Goal: Task Accomplishment & Management: Complete application form

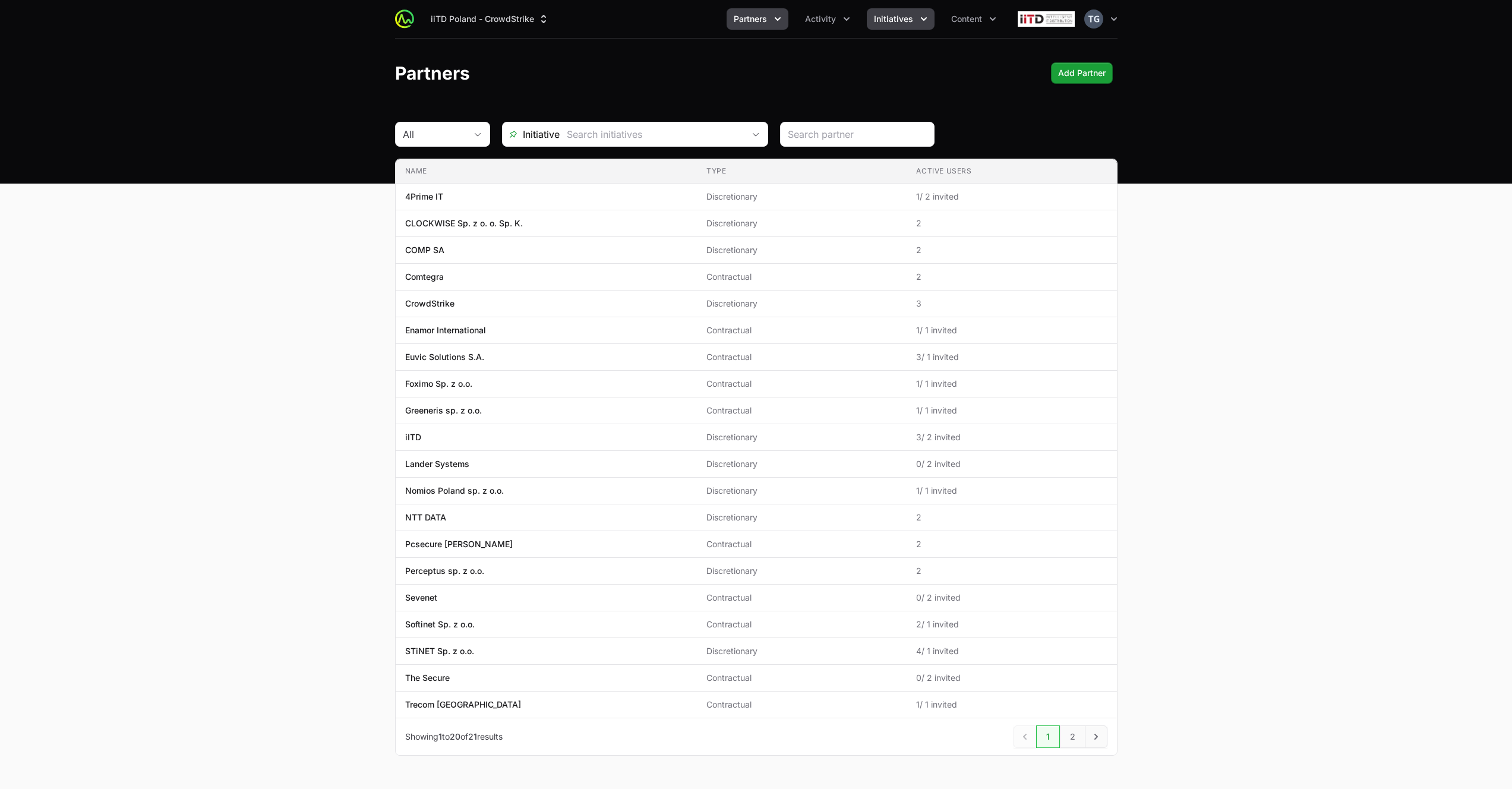
click at [918, 13] on icon "Initiatives menu" at bounding box center [923, 19] width 12 height 12
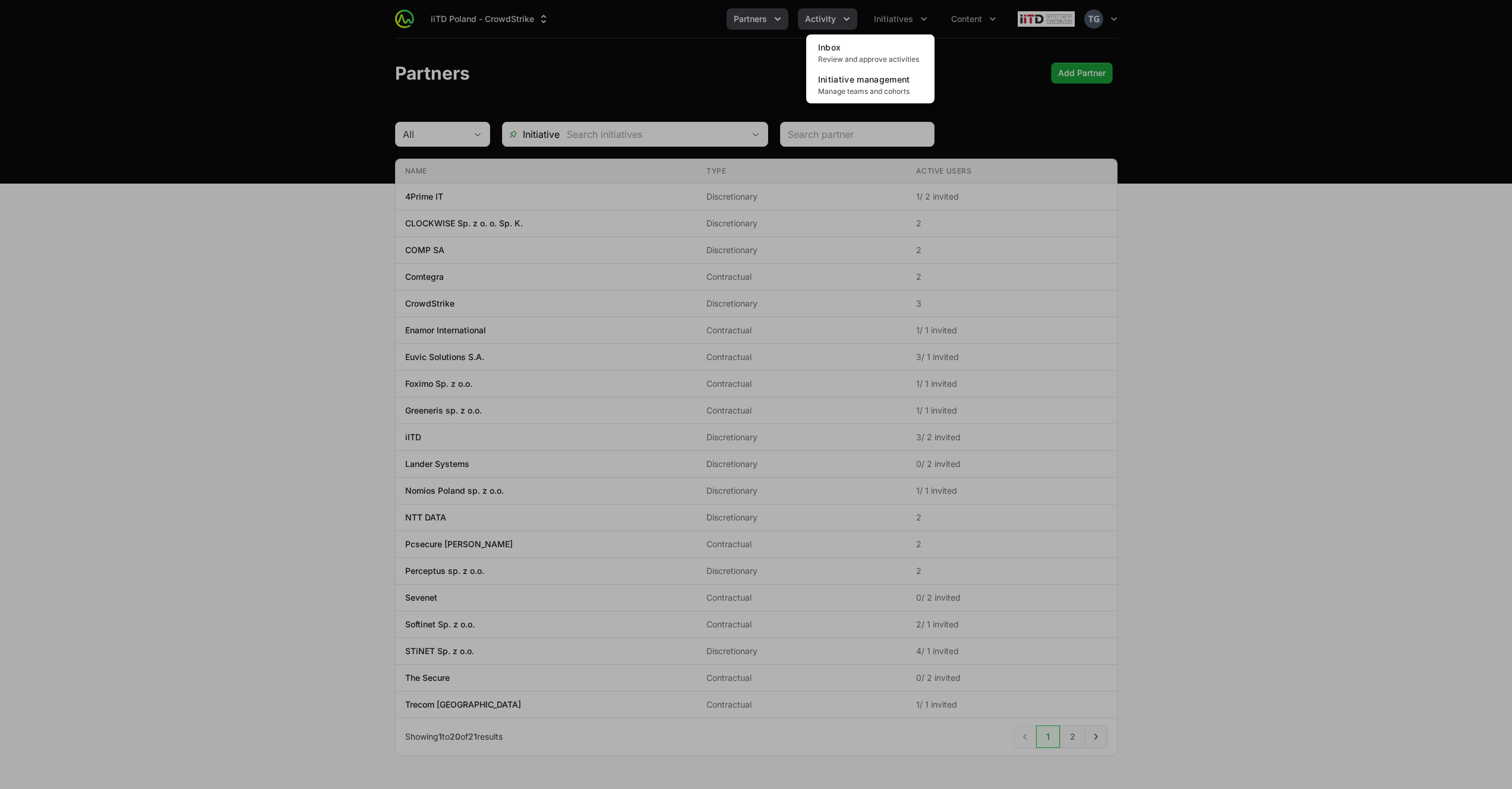
click at [829, 25] on div "Initiatives menu" at bounding box center [756, 394] width 1512 height 789
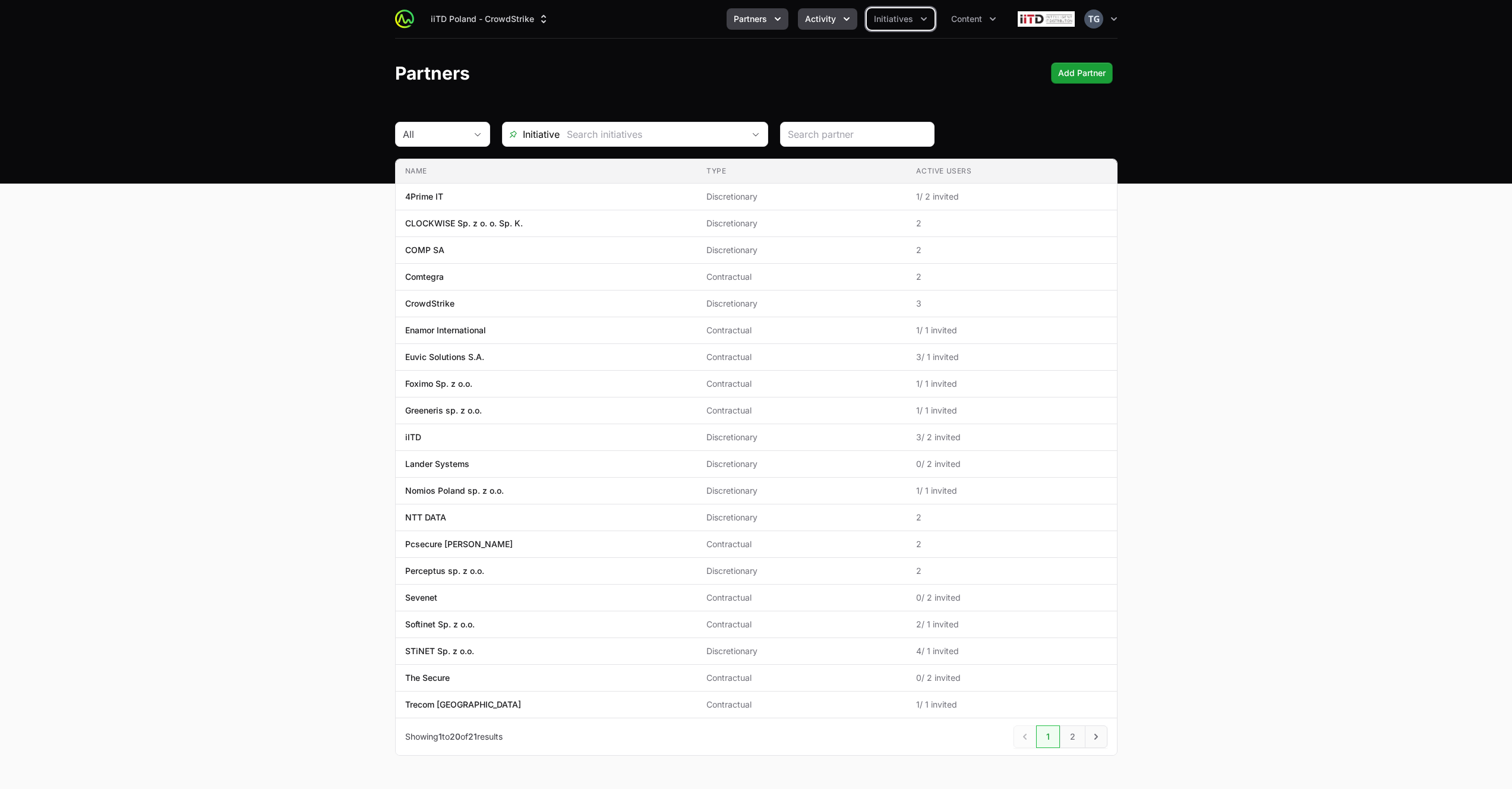
click at [824, 15] on span "Activity" at bounding box center [820, 19] width 31 height 12
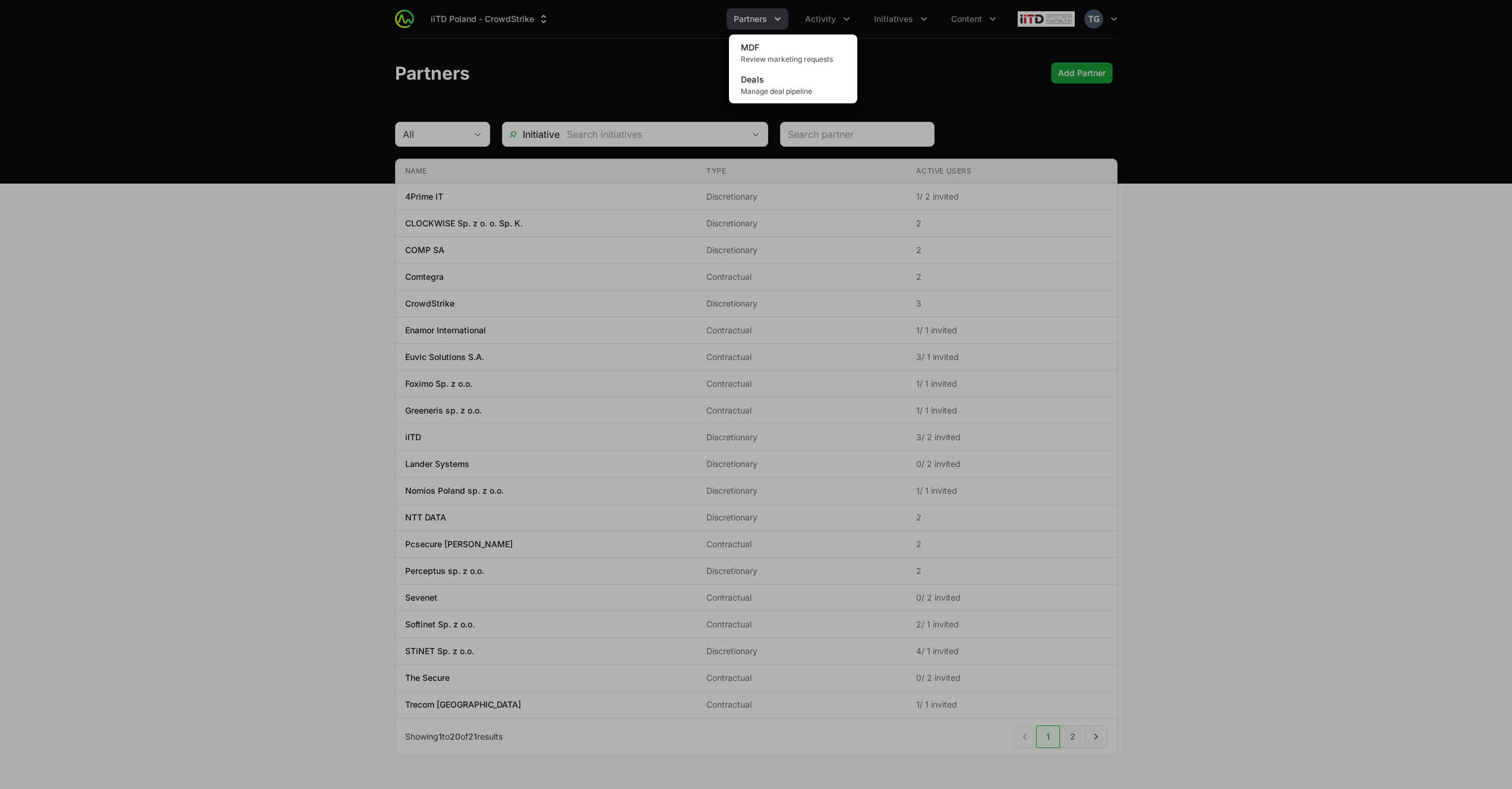
click at [758, 17] on div "Activity menu" at bounding box center [756, 394] width 1512 height 789
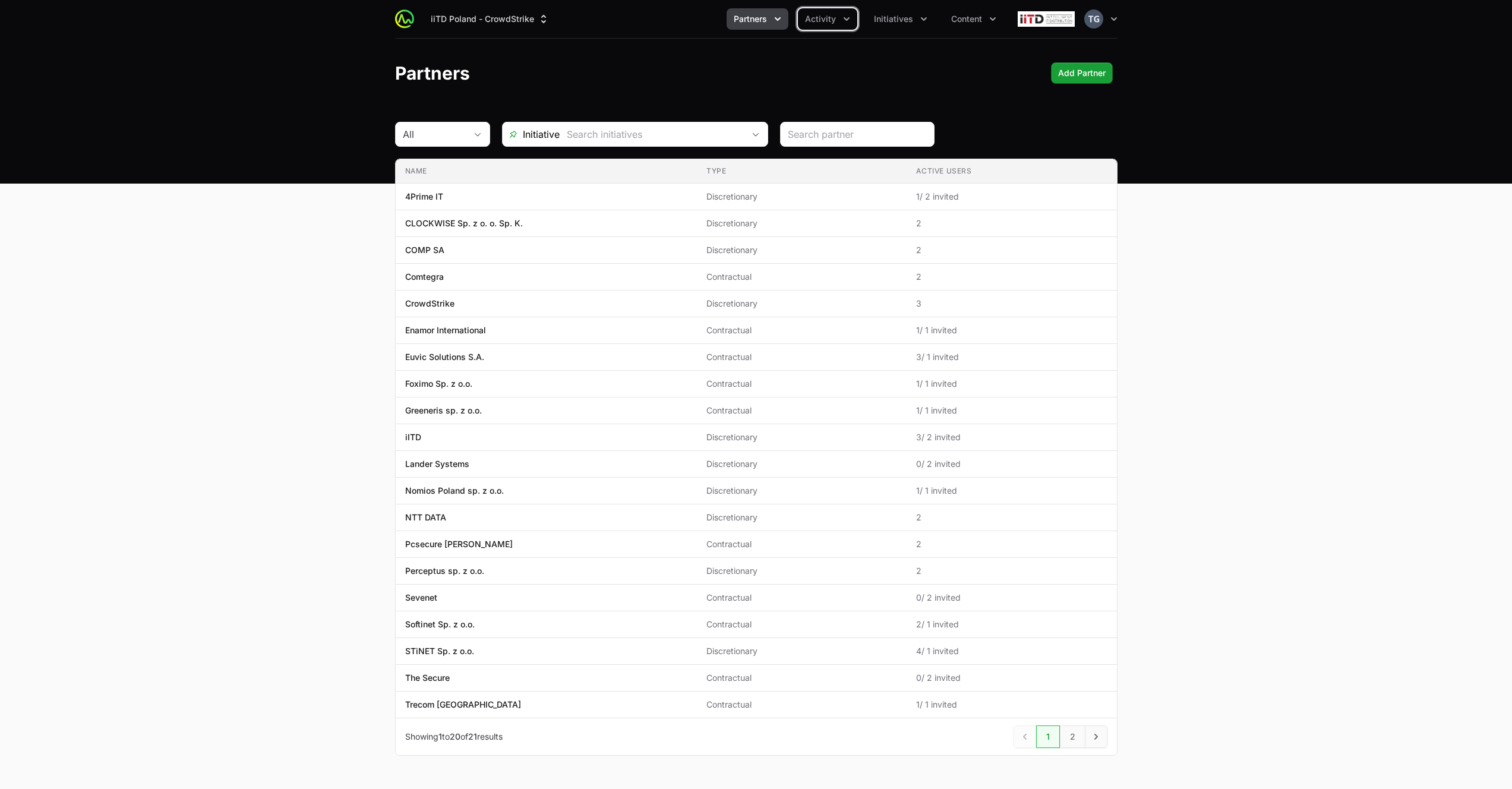
click at [759, 20] on span "Partners" at bounding box center [750, 19] width 33 height 12
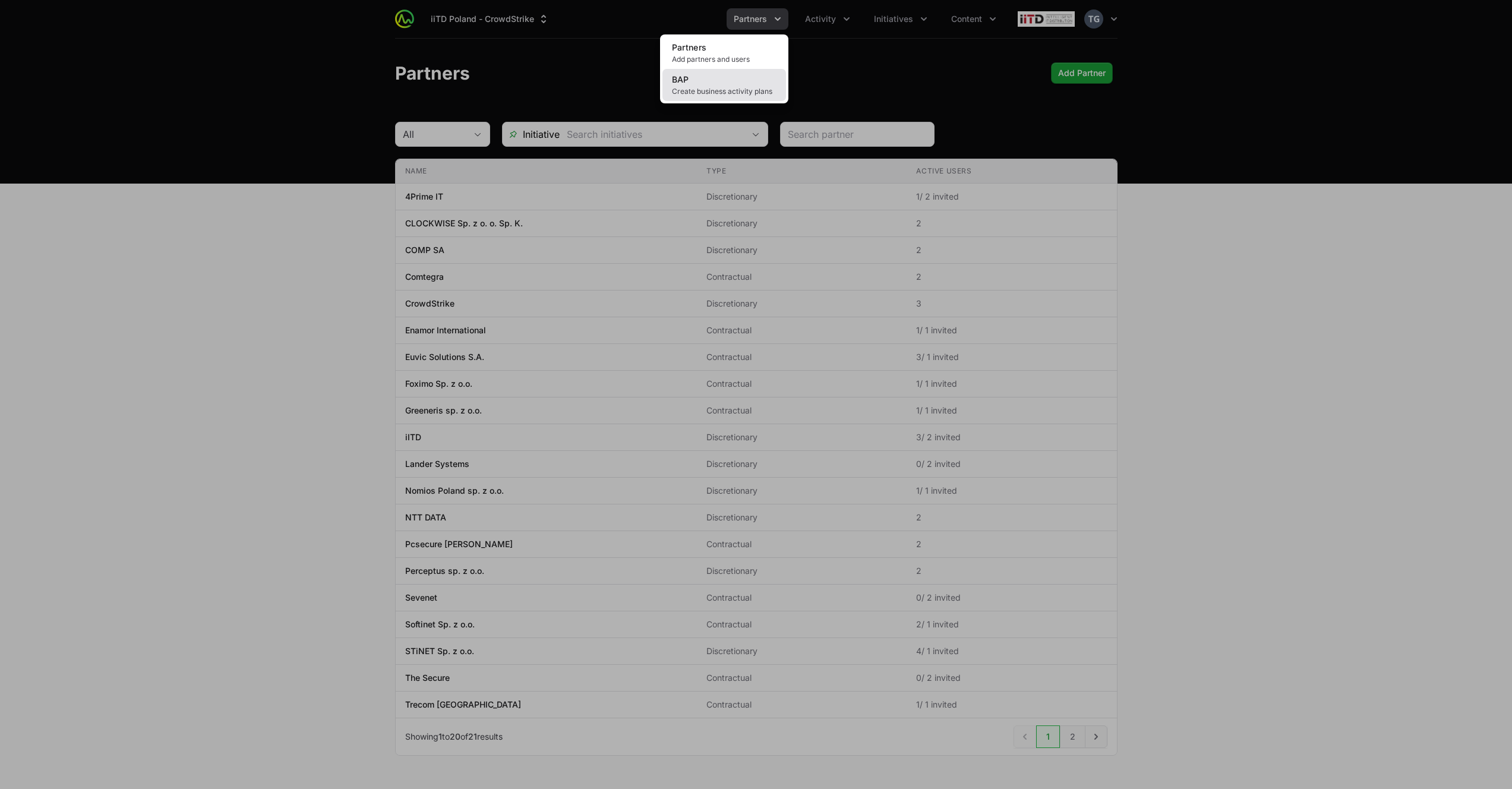
click at [730, 76] on link "BAP Create business activity plans" at bounding box center [724, 84] width 124 height 32
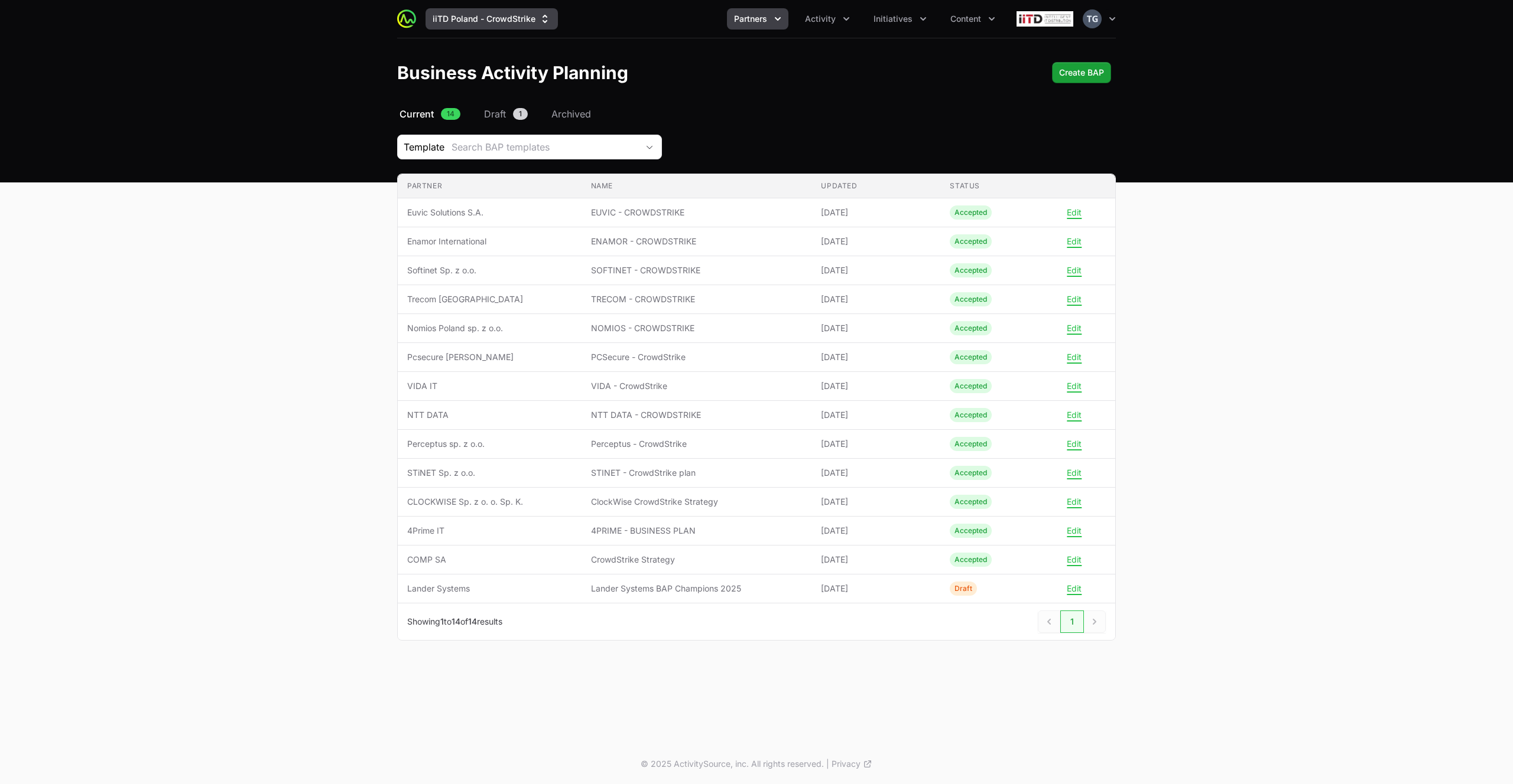
click at [454, 20] on button "iiTD Poland - CrowdStrike" at bounding box center [491, 19] width 132 height 21
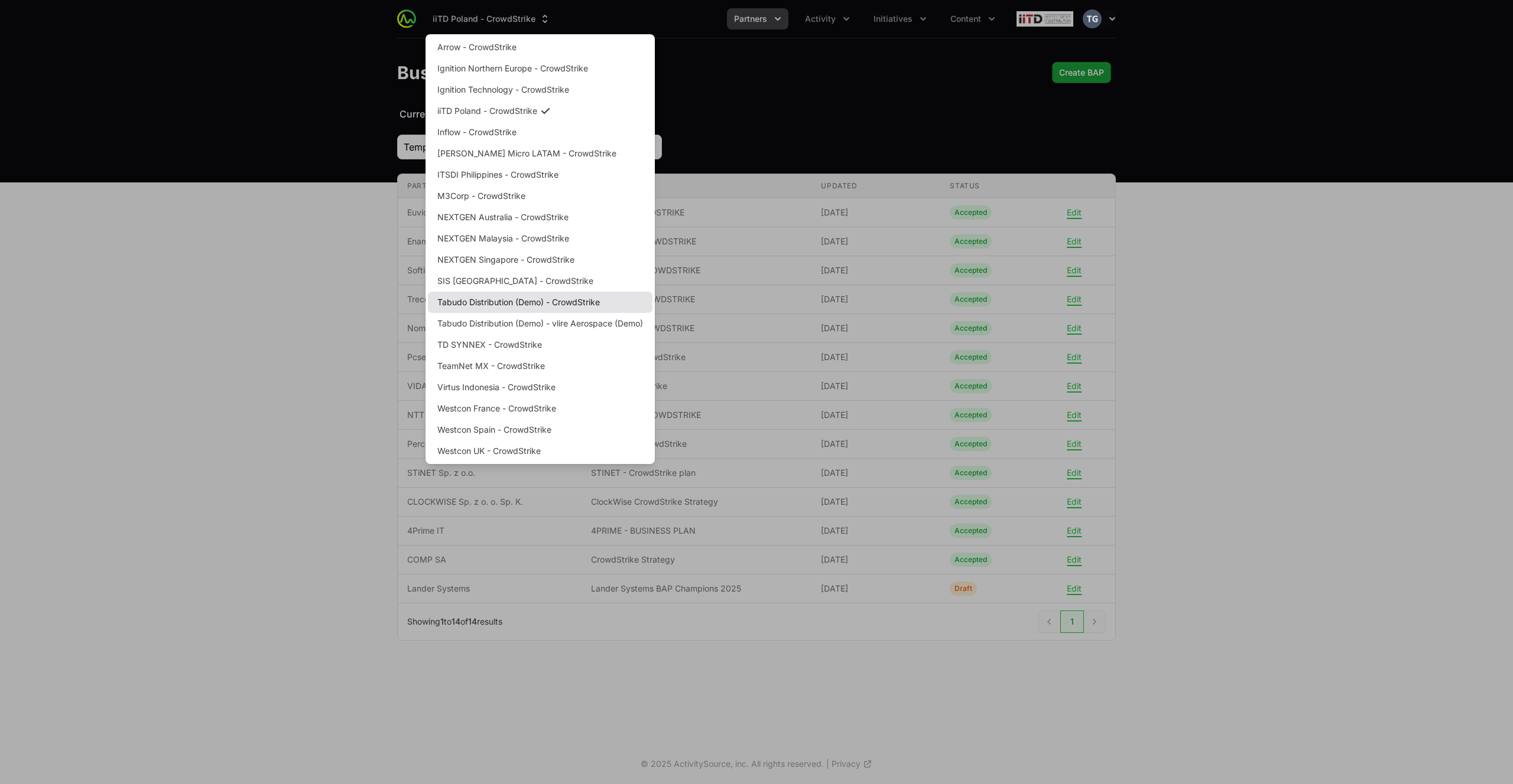
click at [622, 302] on link "Tabudo Distribution (Demo) - CrowdStrike" at bounding box center [539, 302] width 225 height 21
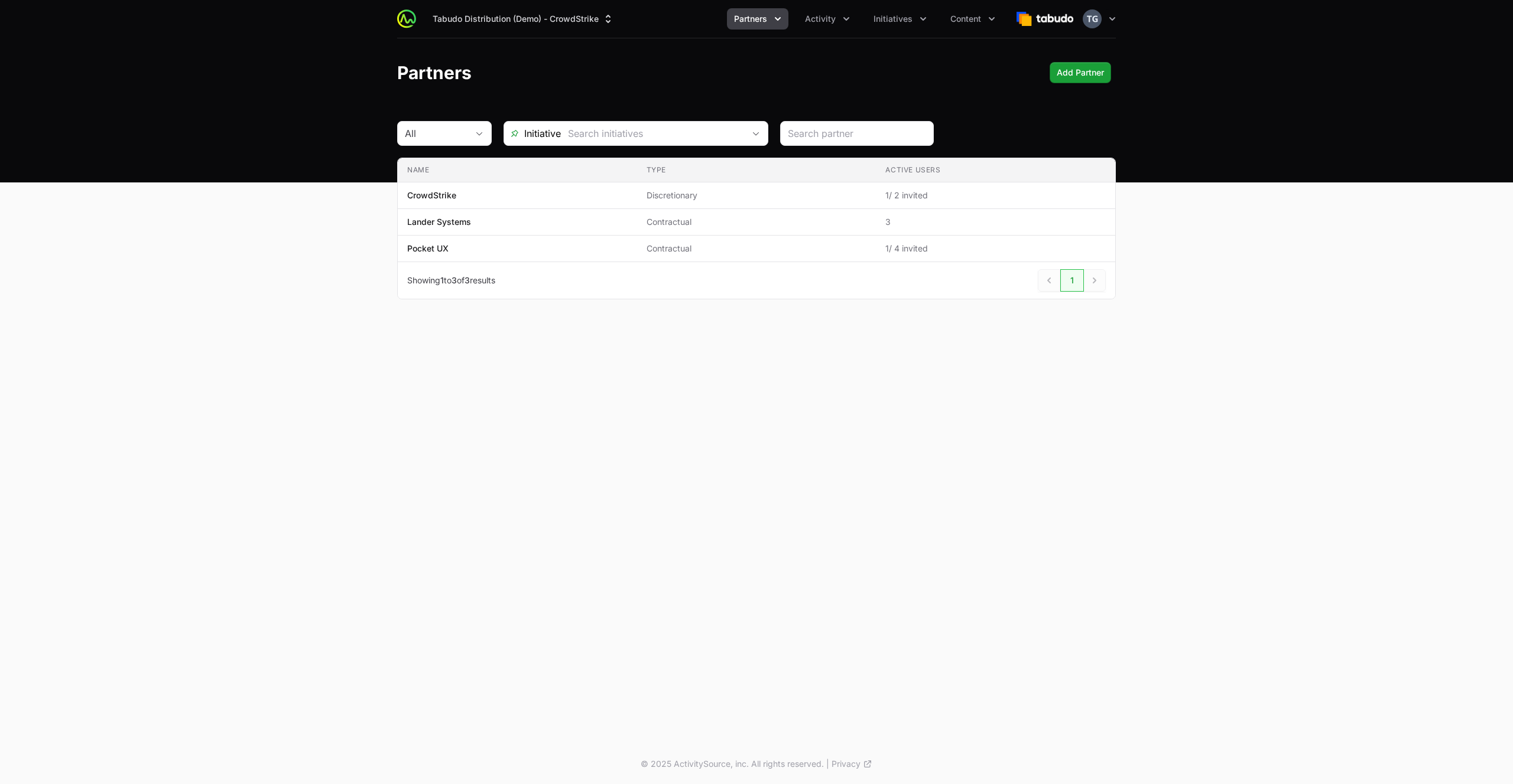
click at [944, 74] on div "Partners Add Partner" at bounding box center [757, 72] width 719 height 21
click at [776, 15] on icon "Partners menu" at bounding box center [777, 19] width 12 height 12
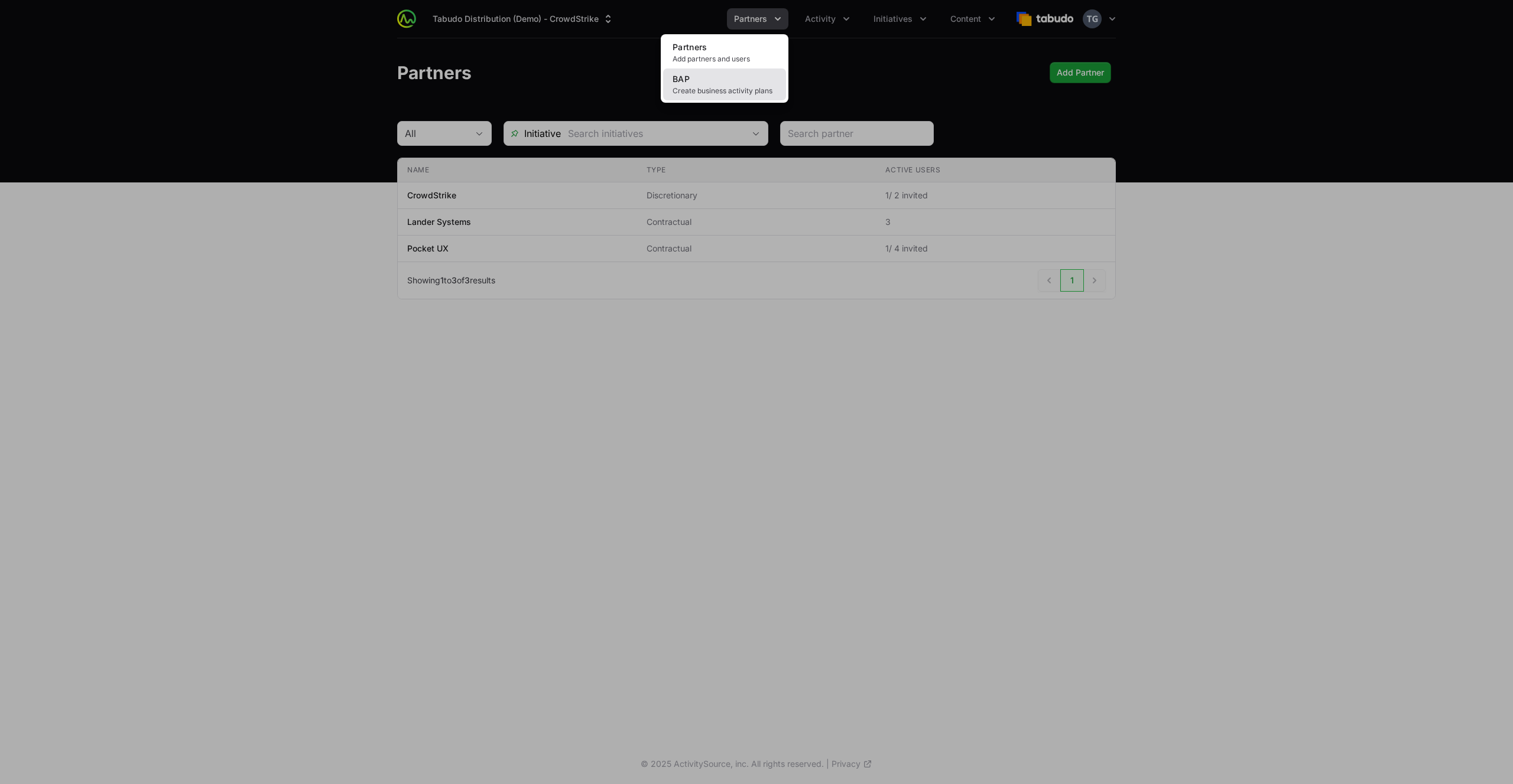
click at [754, 78] on link "BAP Create business activity plans" at bounding box center [724, 84] width 123 height 32
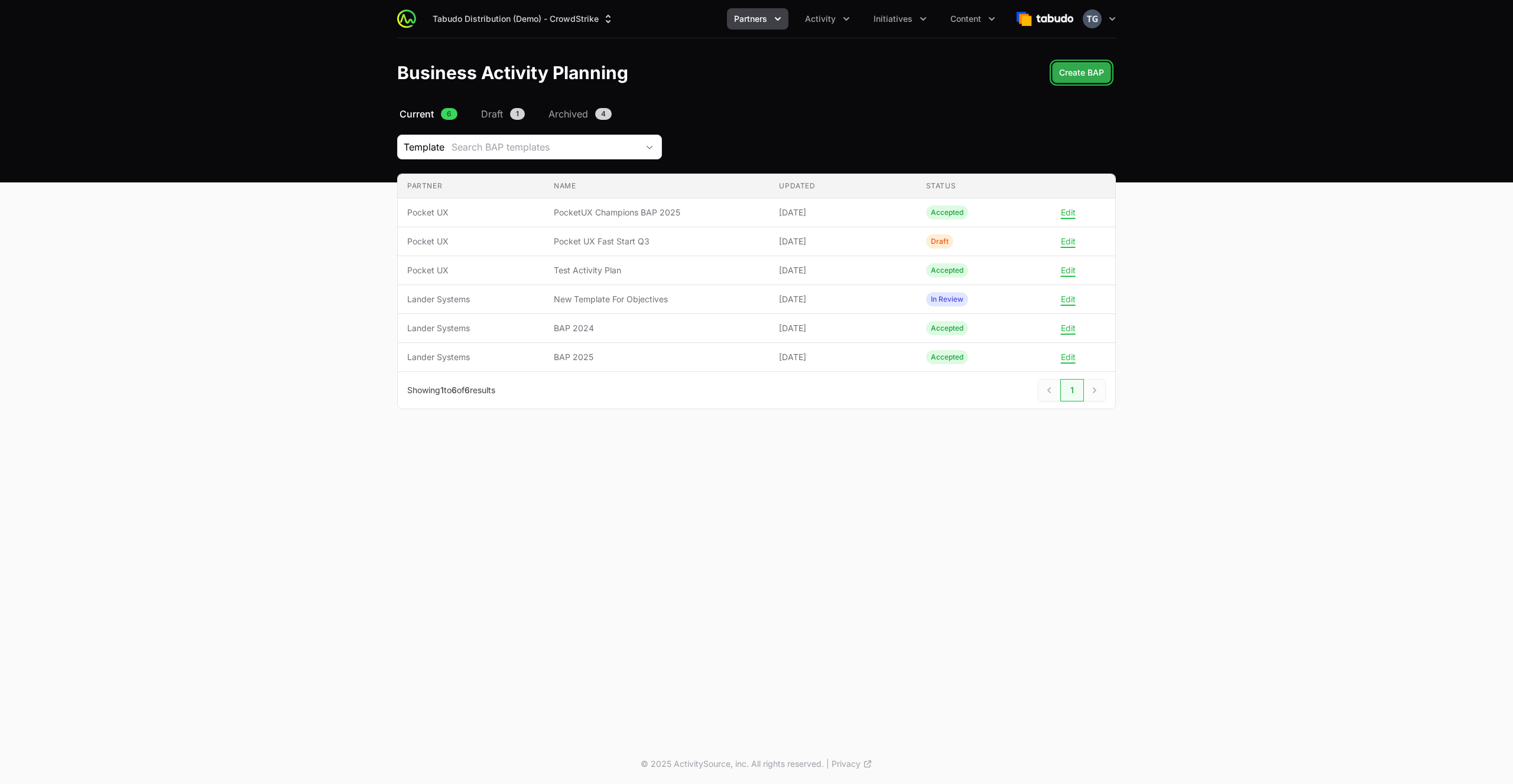
click at [1074, 71] on span "Create BAP" at bounding box center [1081, 72] width 45 height 14
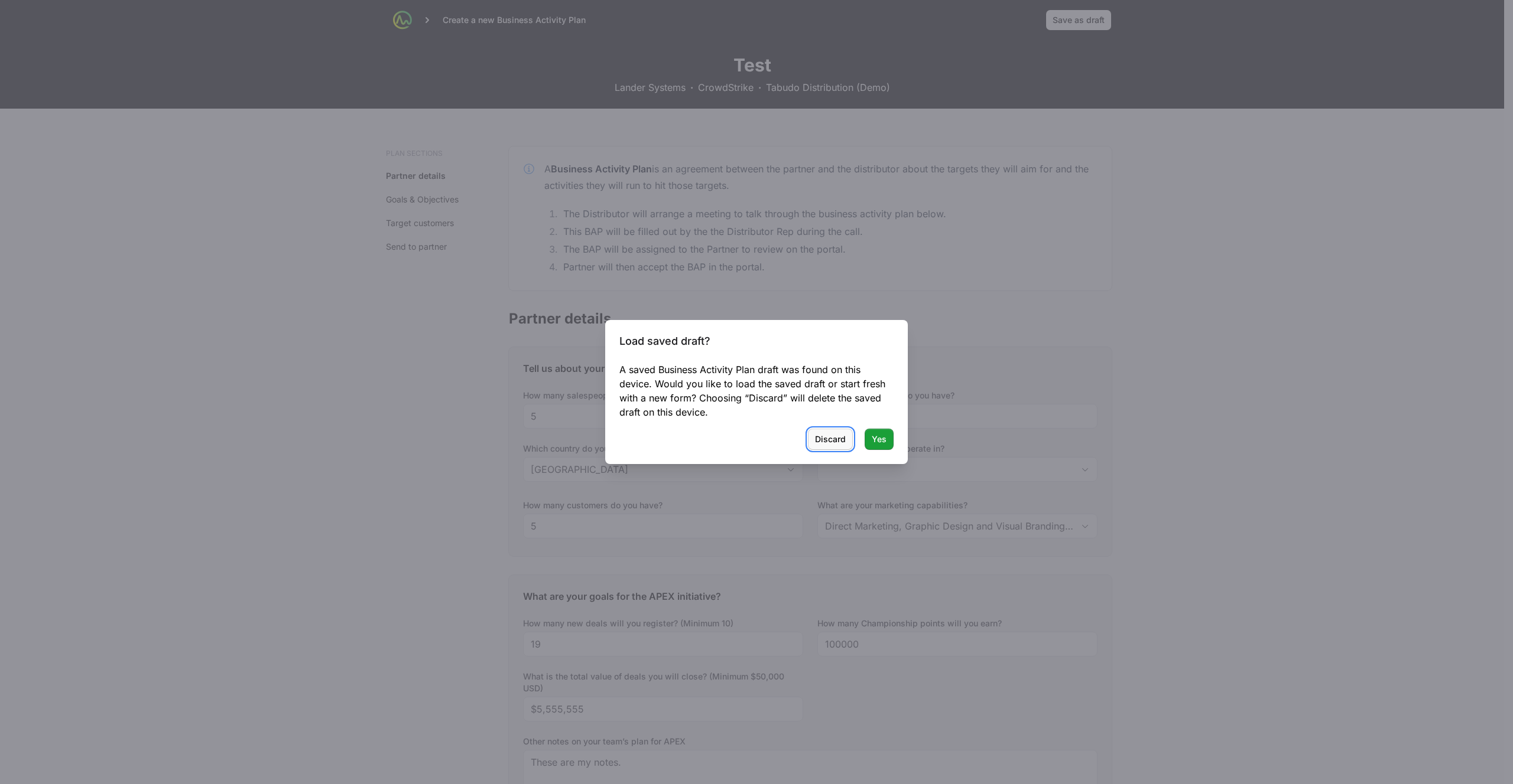
click at [831, 440] on span "Discard" at bounding box center [831, 439] width 31 height 14
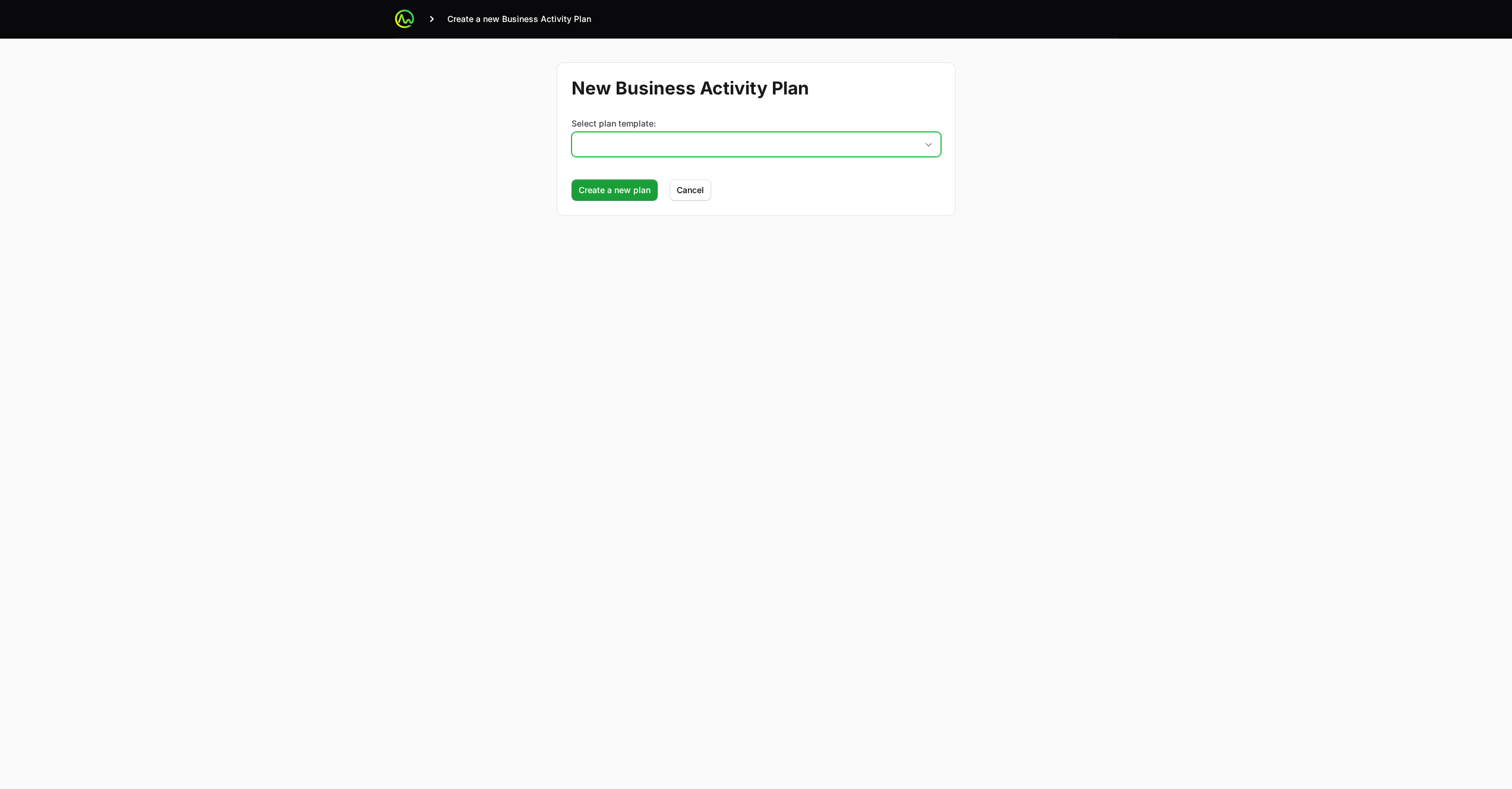
click at [648, 143] on button "placeholder" at bounding box center [756, 144] width 369 height 24
click at [638, 169] on li "Tabudo CrowdStrike Champions BAP 2025 (Template)" at bounding box center [756, 171] width 367 height 23
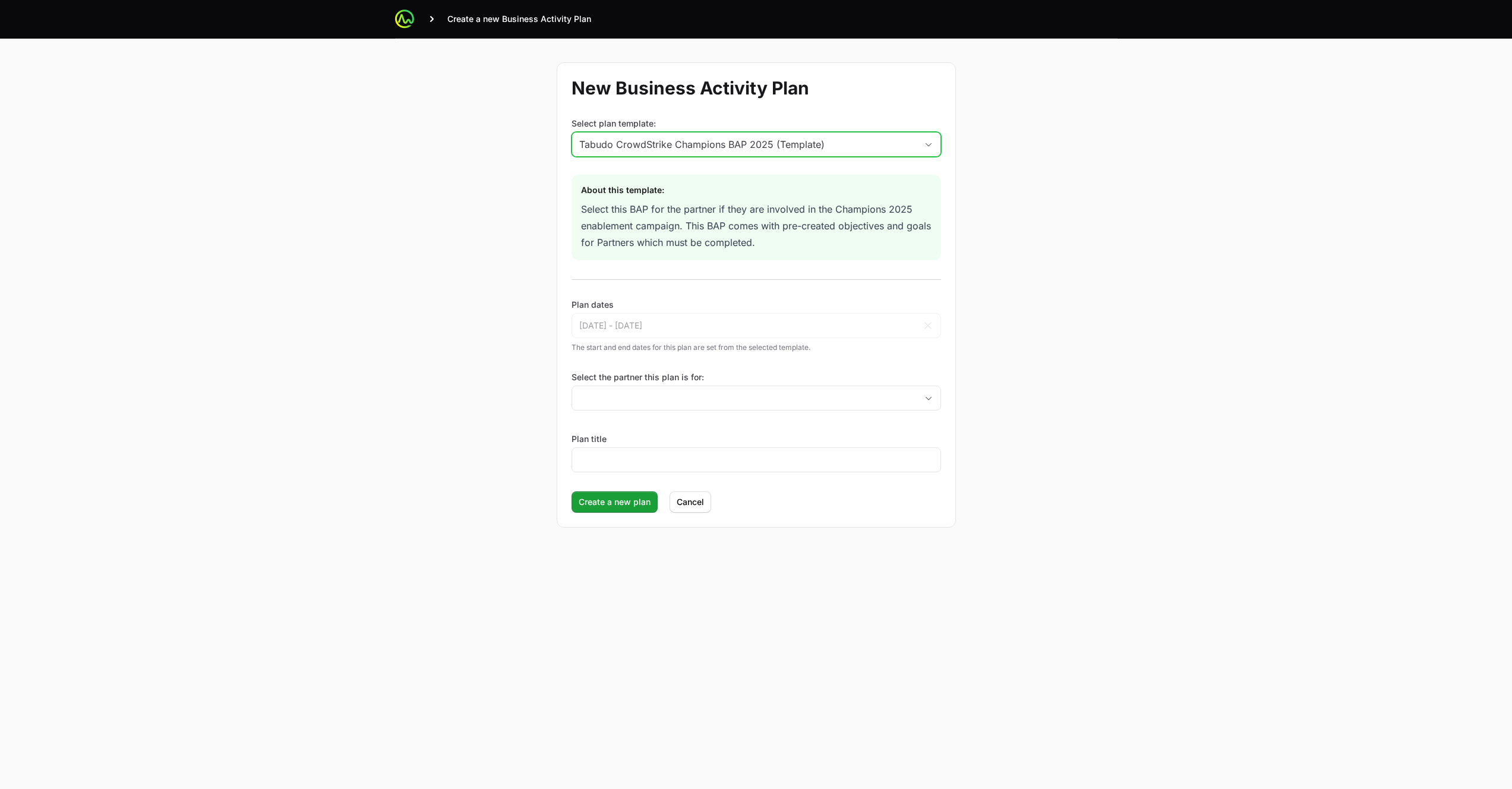
click at [718, 141] on div "Tabudo CrowdStrike Champions BAP 2025 (Template)" at bounding box center [748, 144] width 338 height 14
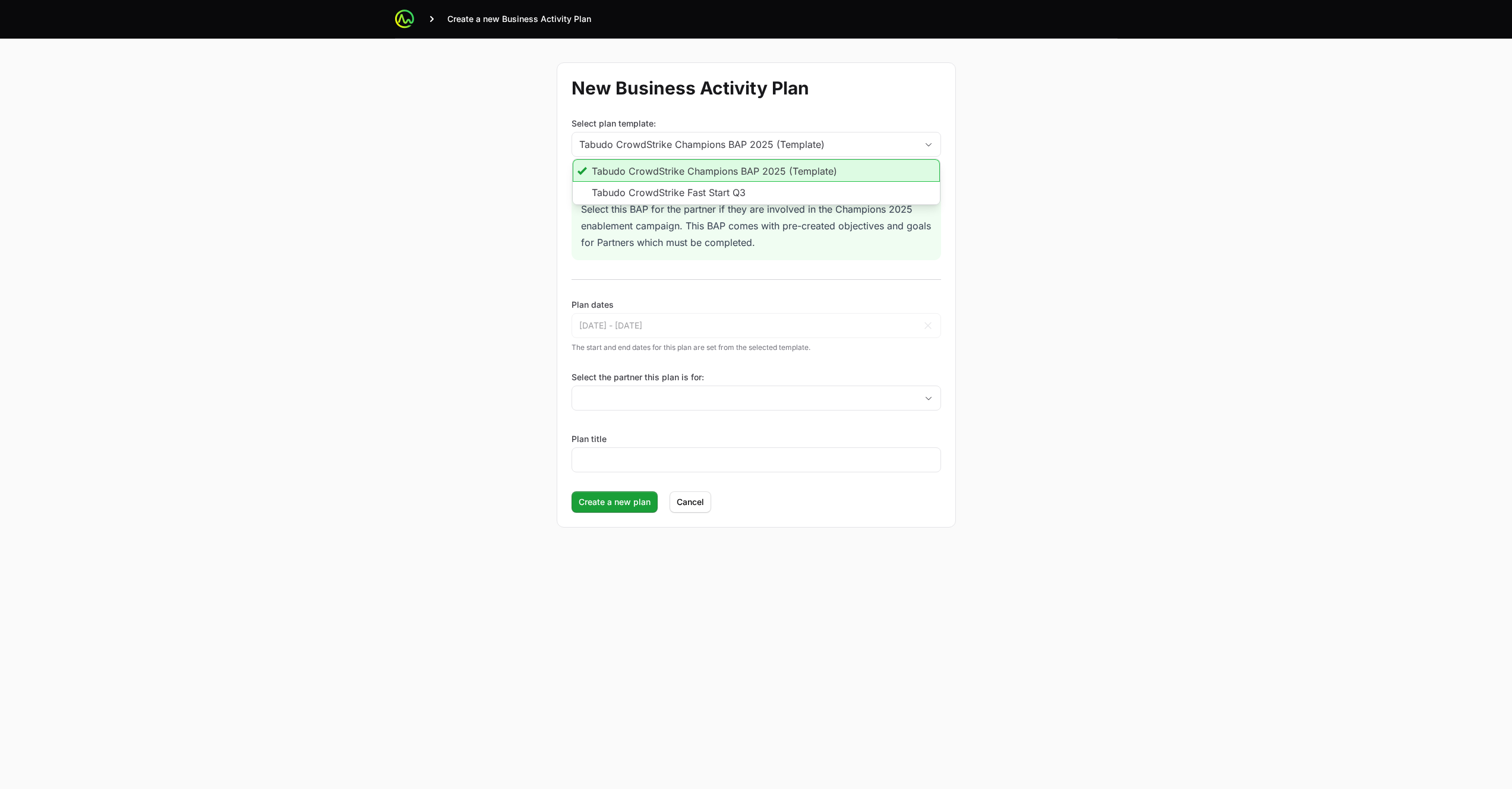
click at [716, 169] on li "Tabudo CrowdStrike Champions BAP 2025 (Template)" at bounding box center [756, 171] width 367 height 23
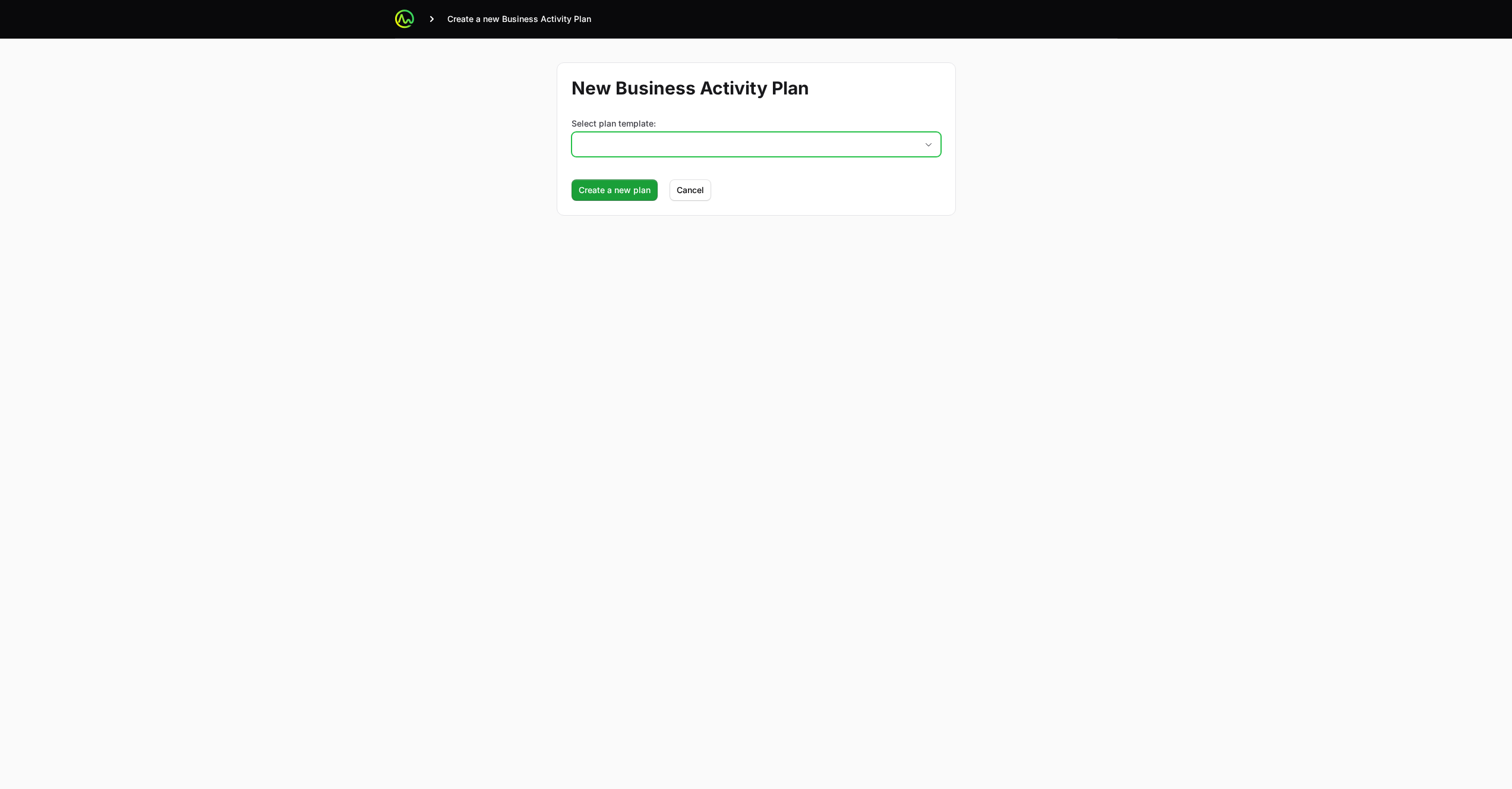
drag, startPoint x: 641, startPoint y: 145, endPoint x: 634, endPoint y: 157, distance: 13.9
click at [641, 146] on button "placeholder" at bounding box center [756, 144] width 369 height 24
click at [542, 144] on div "New Business Activity Plan Select plan template: placeholder Please select a Bu…" at bounding box center [756, 145] width 760 height 214
click at [687, 206] on span "Cancel" at bounding box center [691, 202] width 28 height 14
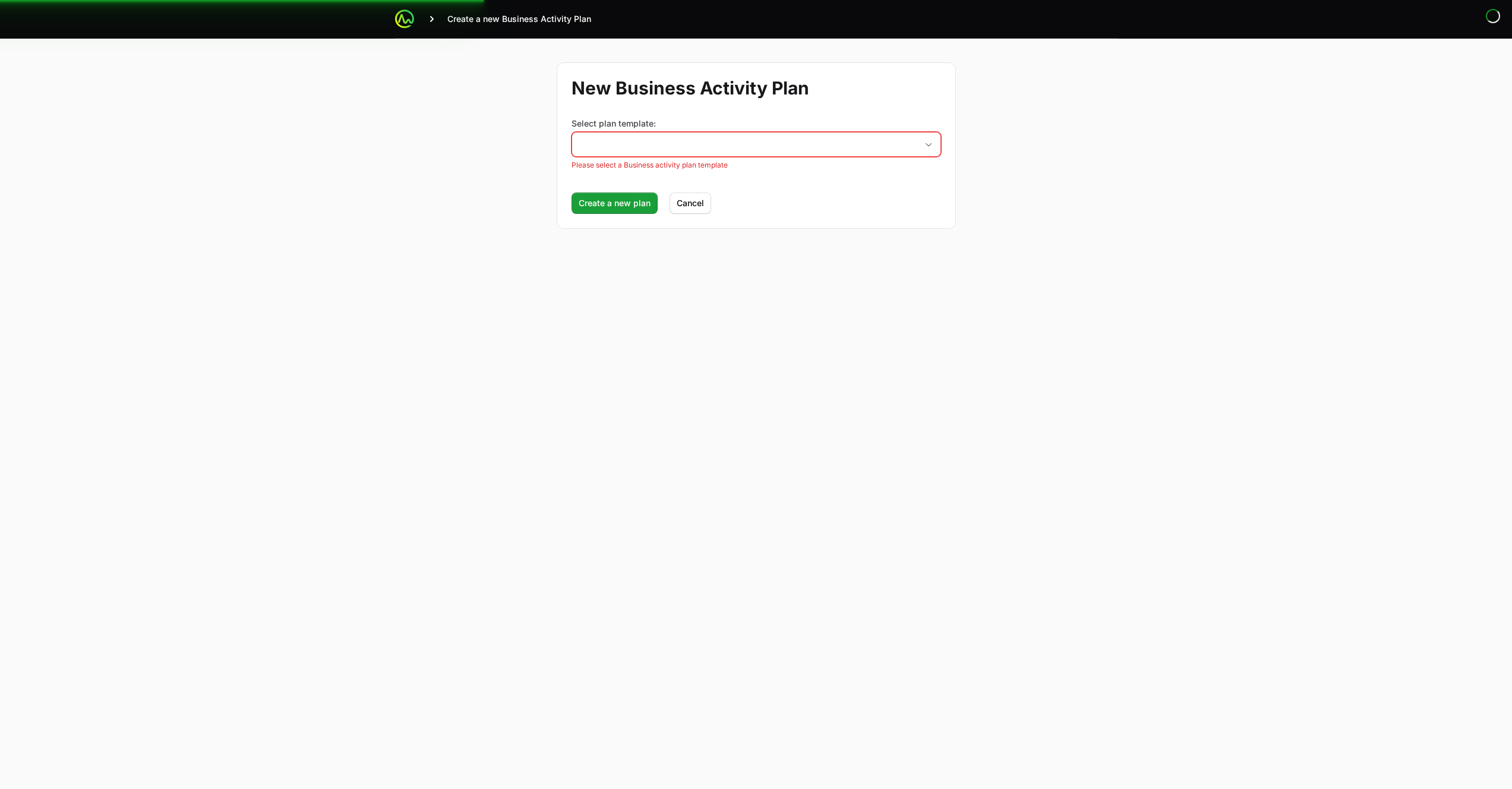
click at [1110, 206] on div "New Business Activity Plan Select plan template: placeholder Please select a Bu…" at bounding box center [756, 145] width 760 height 214
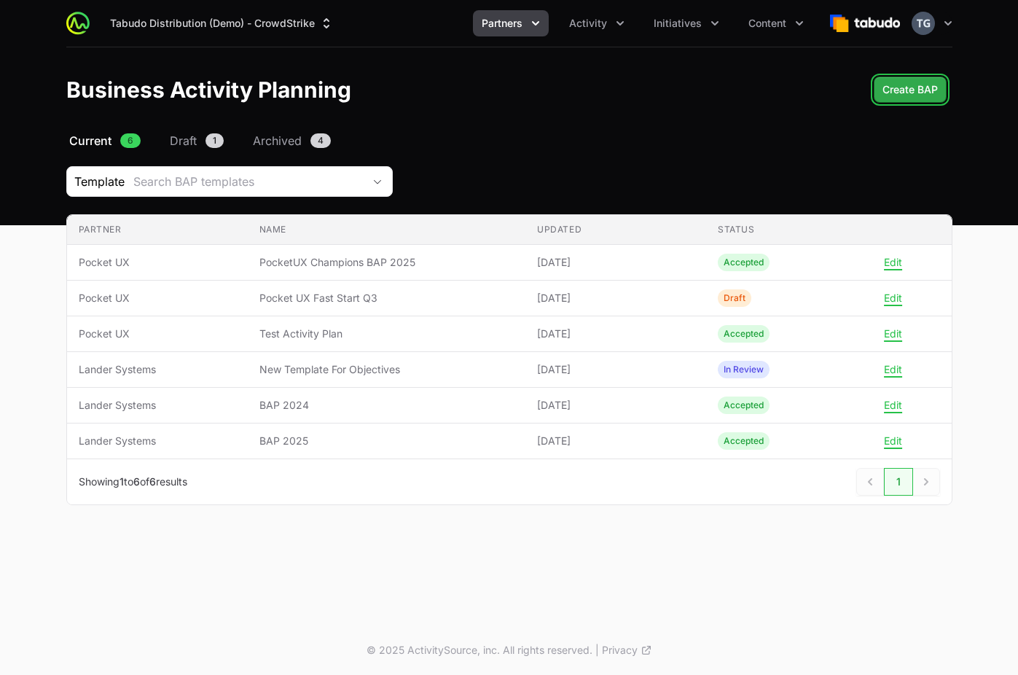
click at [944, 89] on button "Create BAP" at bounding box center [909, 89] width 73 height 26
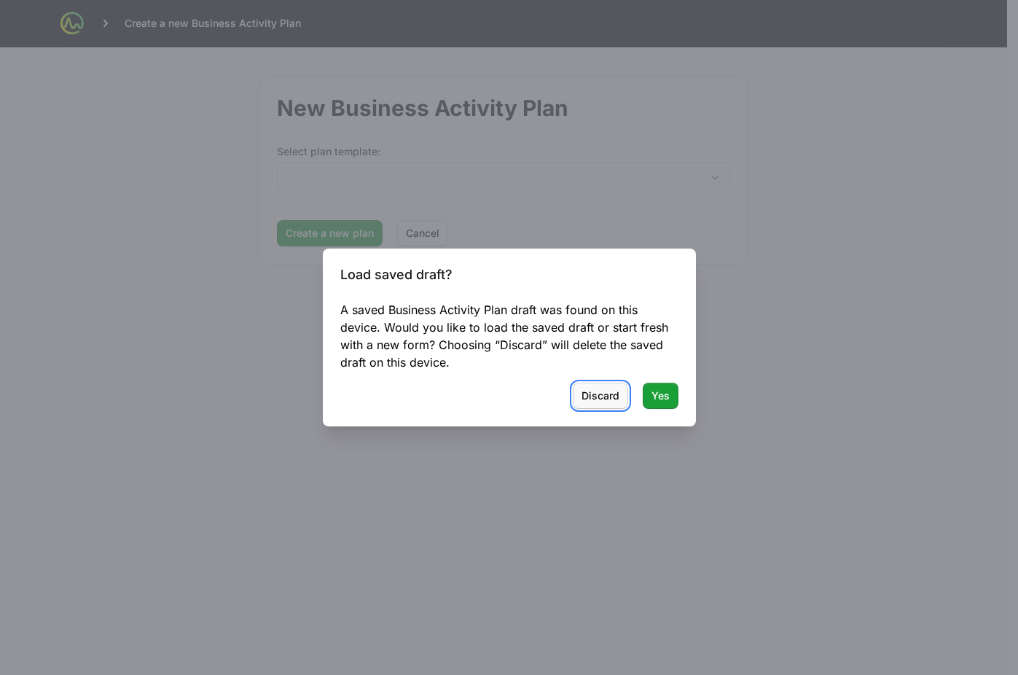
click at [590, 398] on span "Discard" at bounding box center [600, 395] width 38 height 17
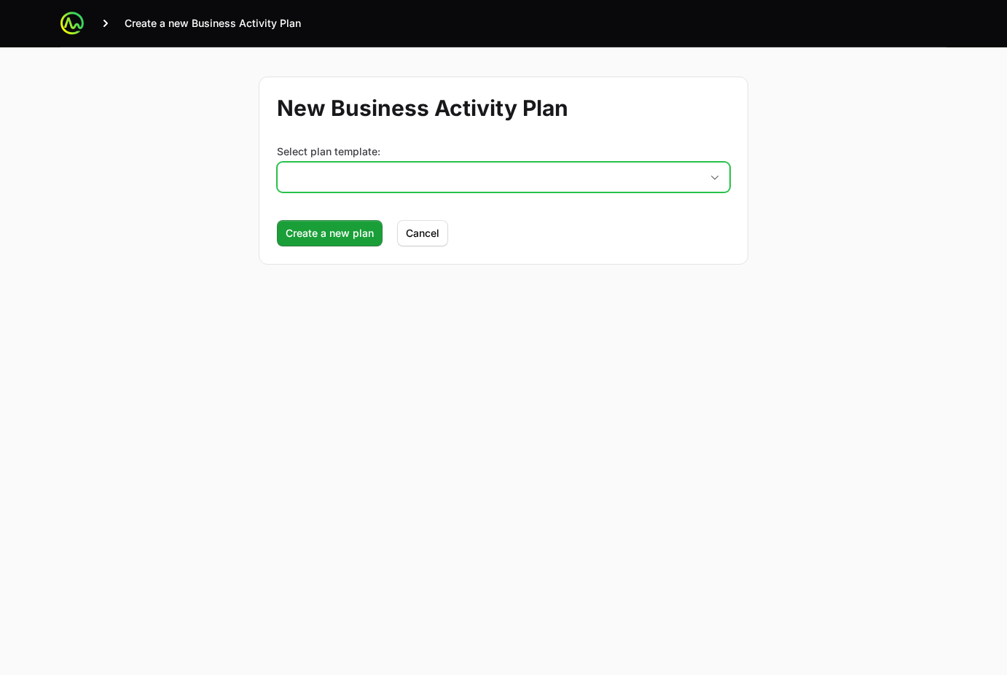
click at [466, 189] on button "placeholder" at bounding box center [504, 176] width 452 height 29
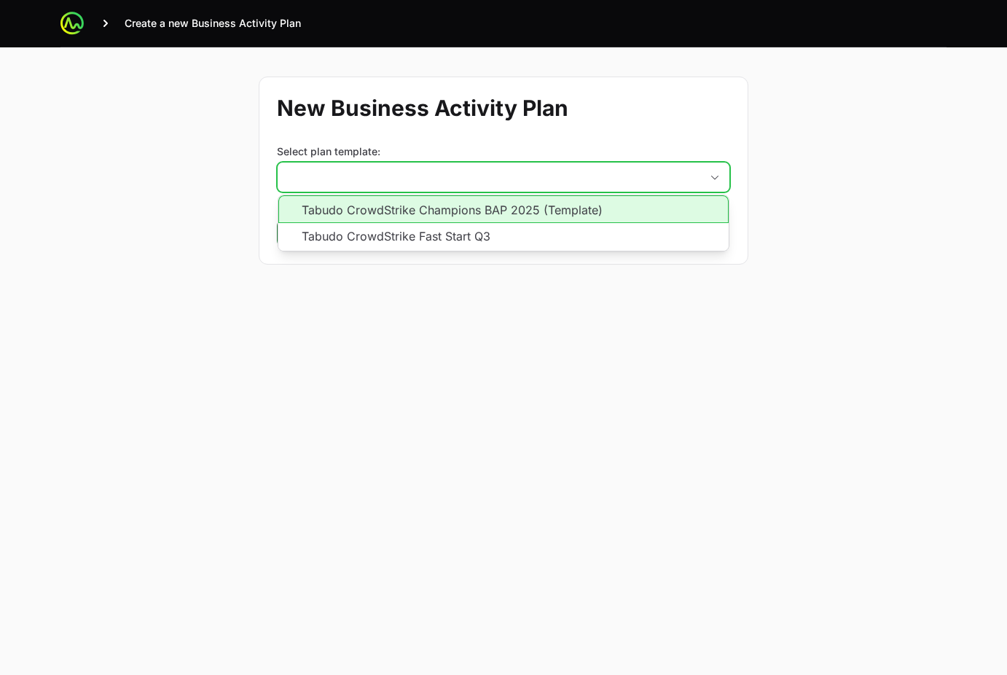
click at [486, 205] on li "Tabudo CrowdStrike Champions BAP 2025 (Template)" at bounding box center [503, 209] width 450 height 28
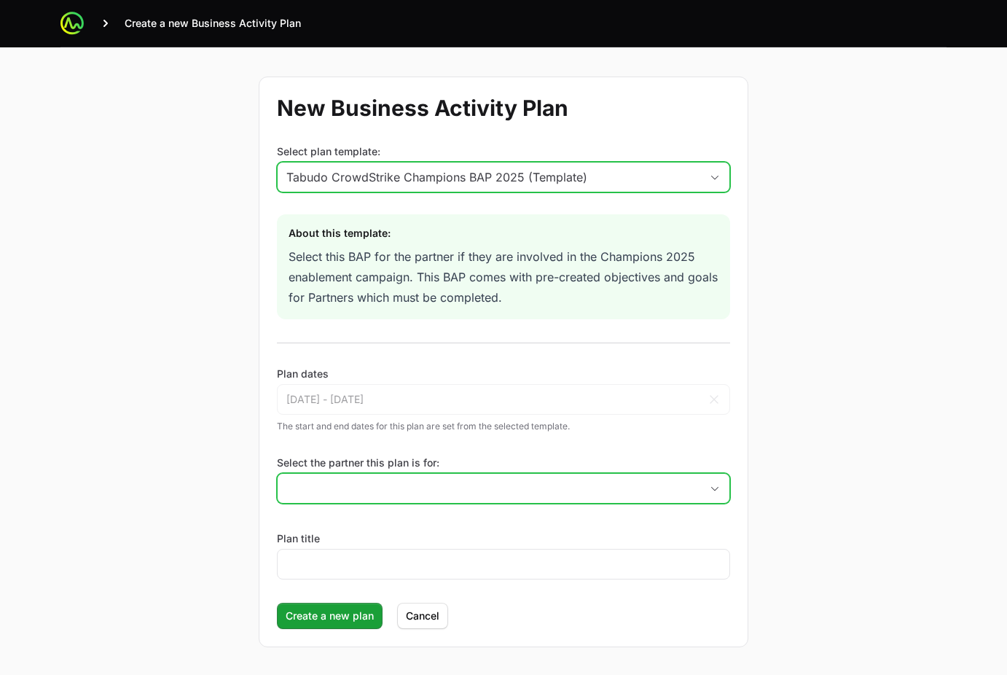
click at [393, 489] on input "Select the partner this plan is for:" at bounding box center [489, 487] width 422 height 29
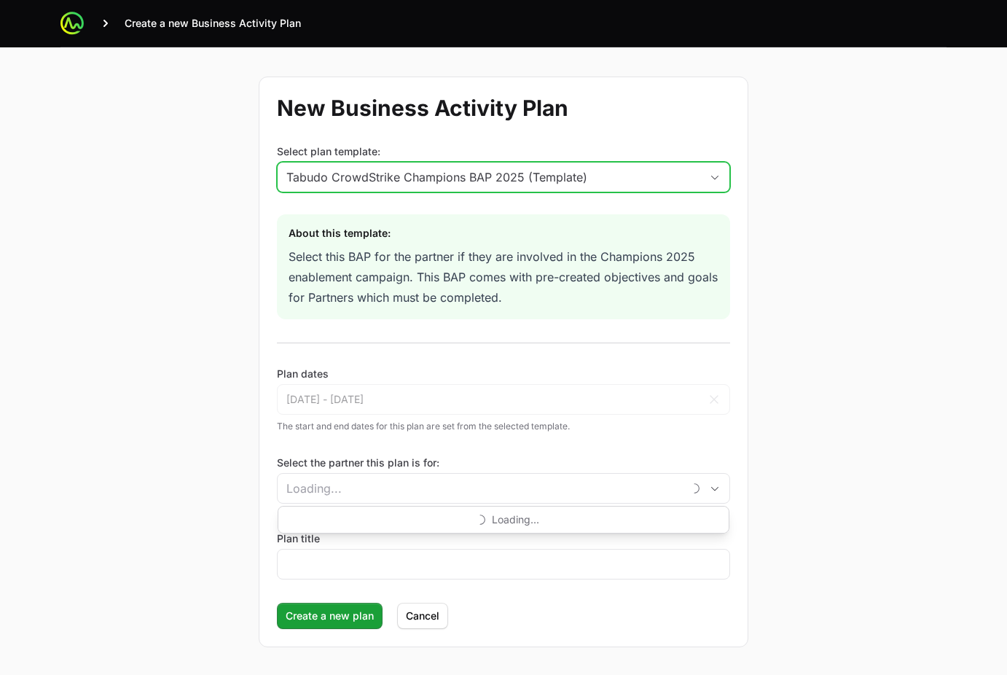
click at [91, 298] on div "New Business Activity Plan Select plan template: Tabudo CrowdStrike Champions B…" at bounding box center [503, 361] width 932 height 629
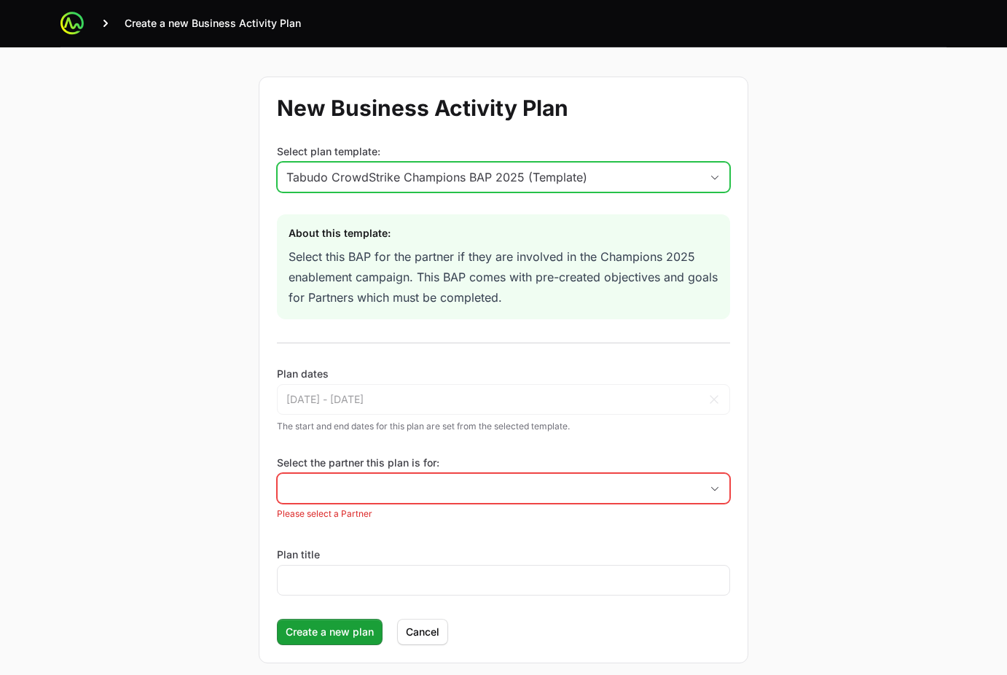
scroll to position [67, 0]
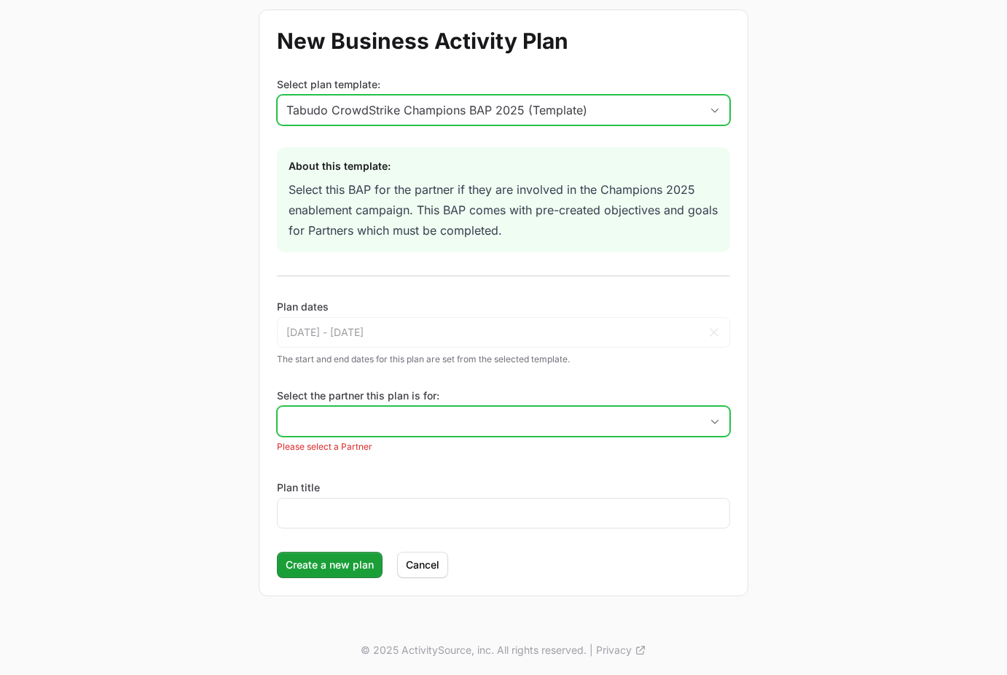
click at [412, 426] on input "Select the partner this plan is for:" at bounding box center [489, 420] width 422 height 29
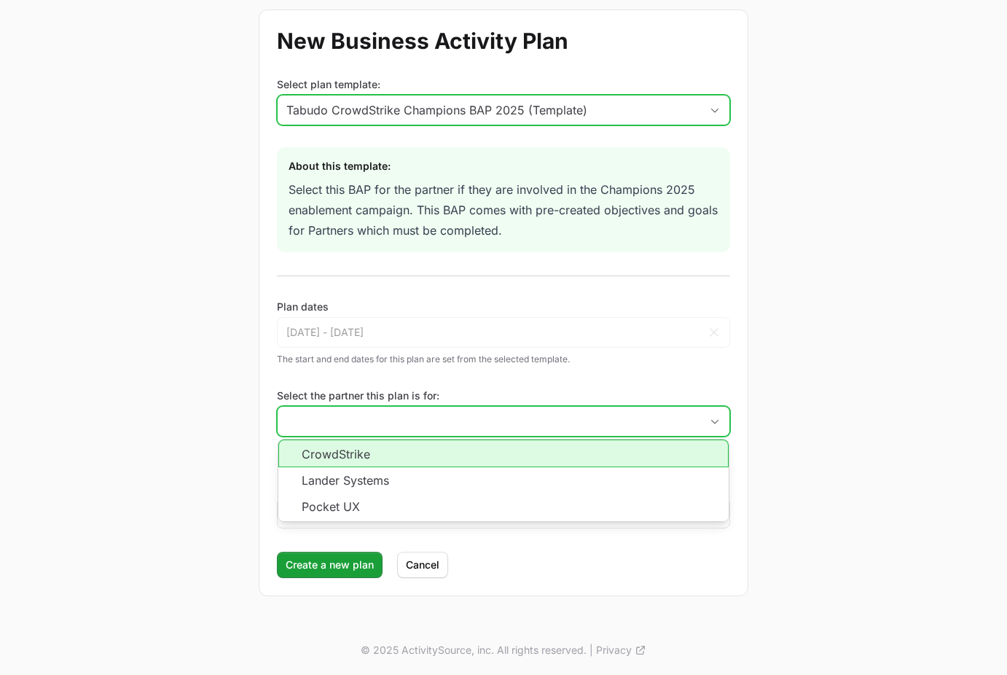
click at [432, 458] on li "CrowdStrike" at bounding box center [503, 453] width 450 height 28
type input "CrowdStrike"
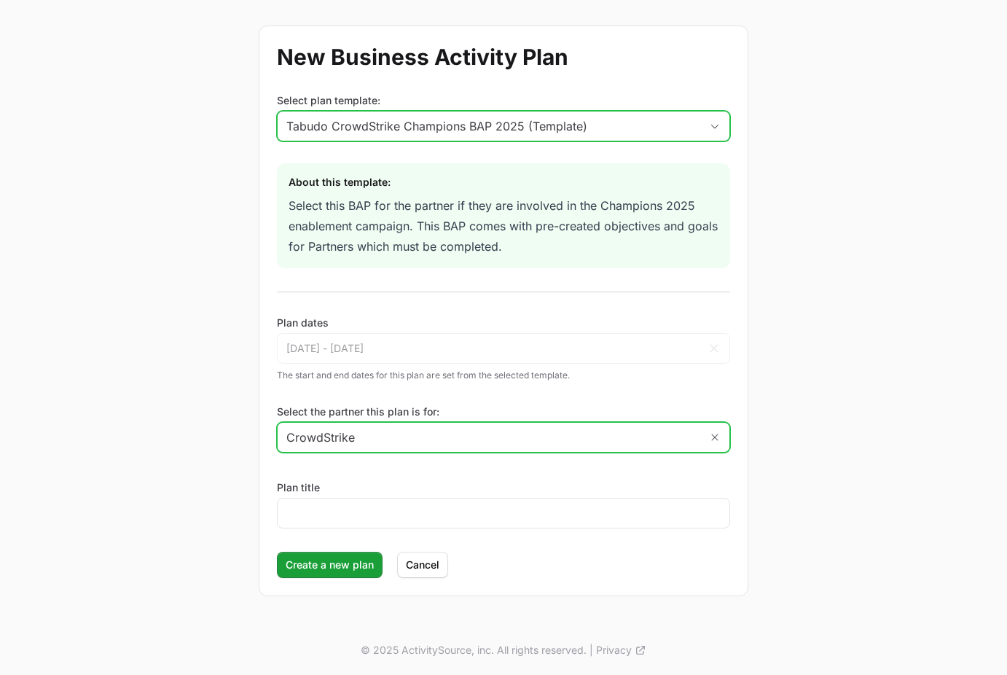
click at [433, 434] on input "CrowdStrike" at bounding box center [489, 436] width 422 height 29
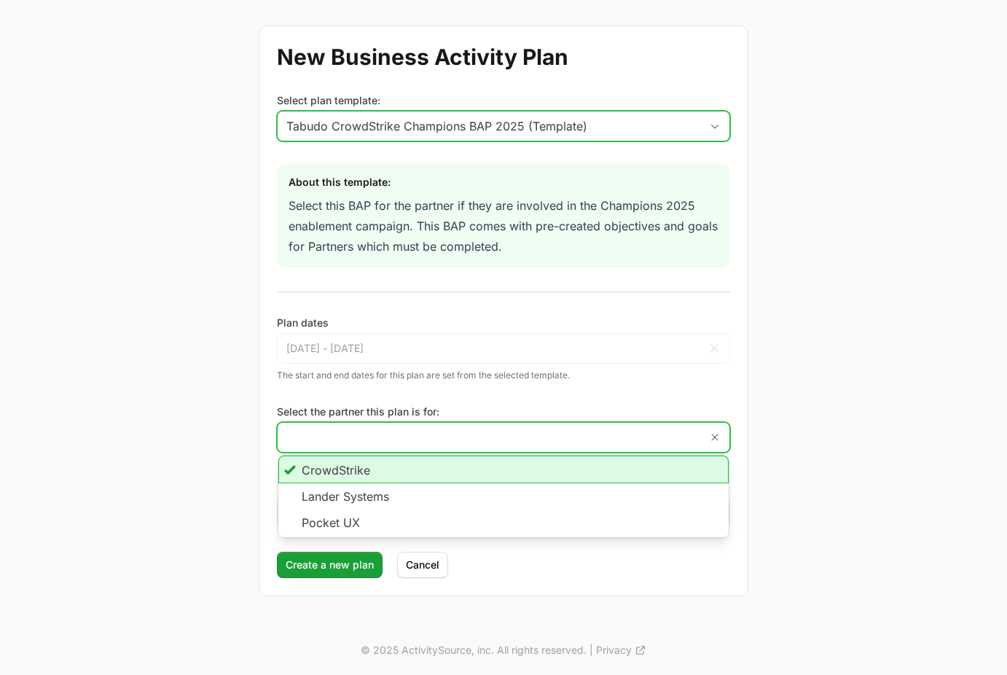
click at [364, 469] on li "CrowdStrike" at bounding box center [503, 469] width 450 height 28
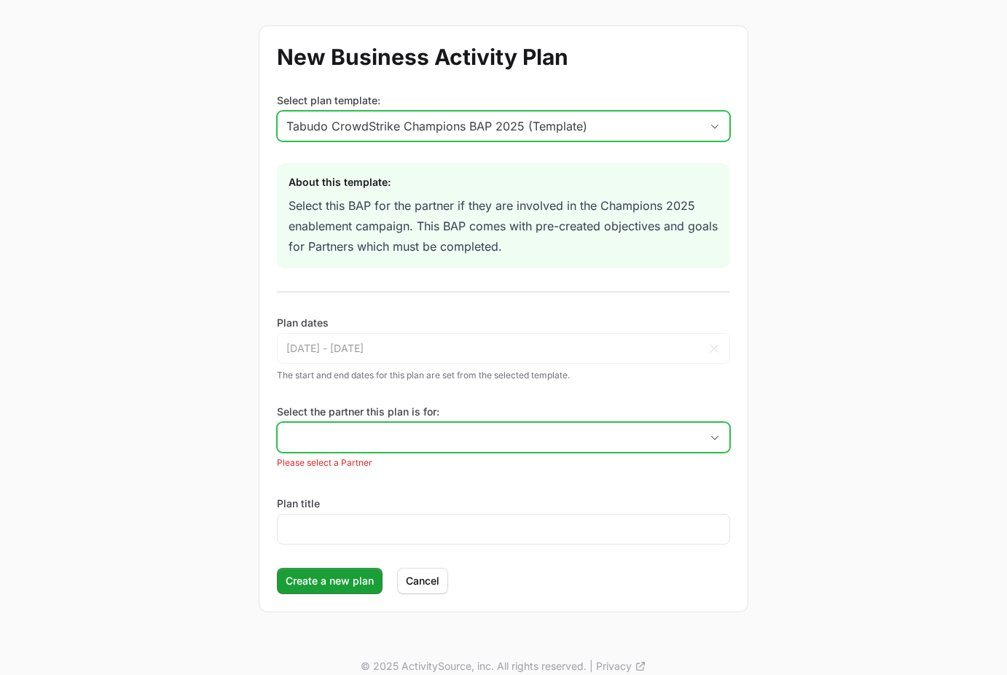
click at [371, 443] on input "Select the partner this plan is for:" at bounding box center [489, 436] width 422 height 29
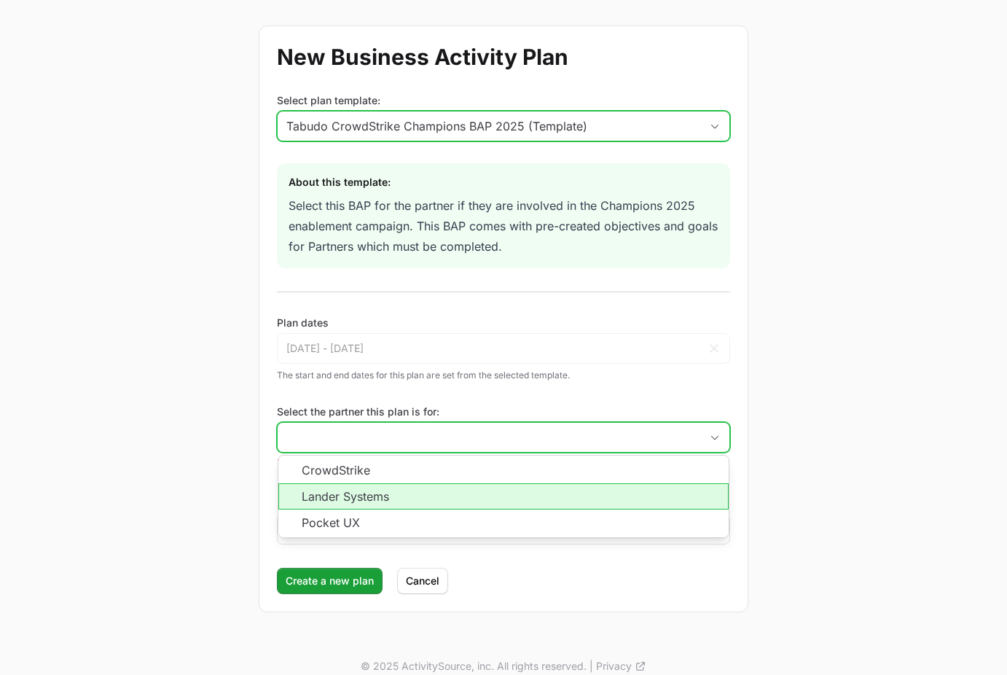
click at [627, 501] on li "Lander Systems" at bounding box center [503, 496] width 450 height 26
type input "Lander Systems"
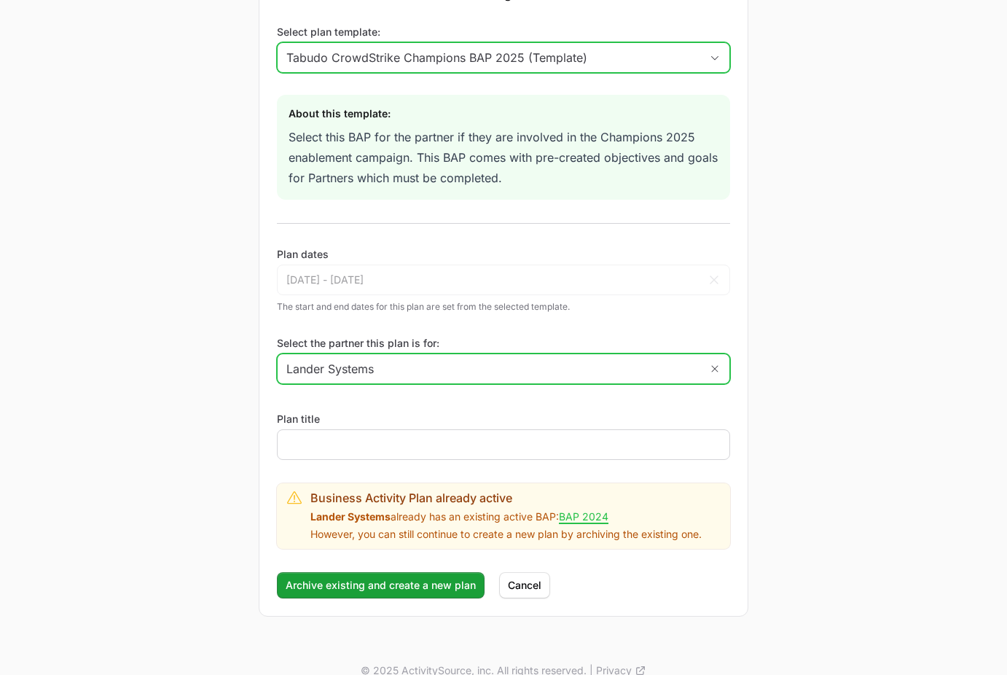
scroll to position [140, 0]
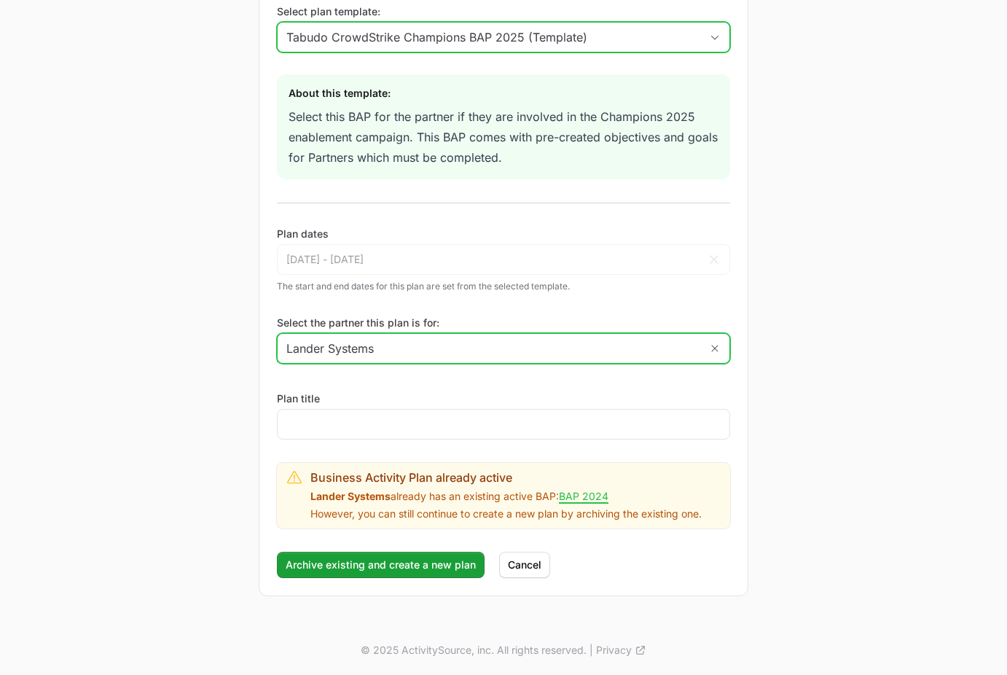
click at [650, 351] on input "Lander Systems" at bounding box center [489, 348] width 422 height 29
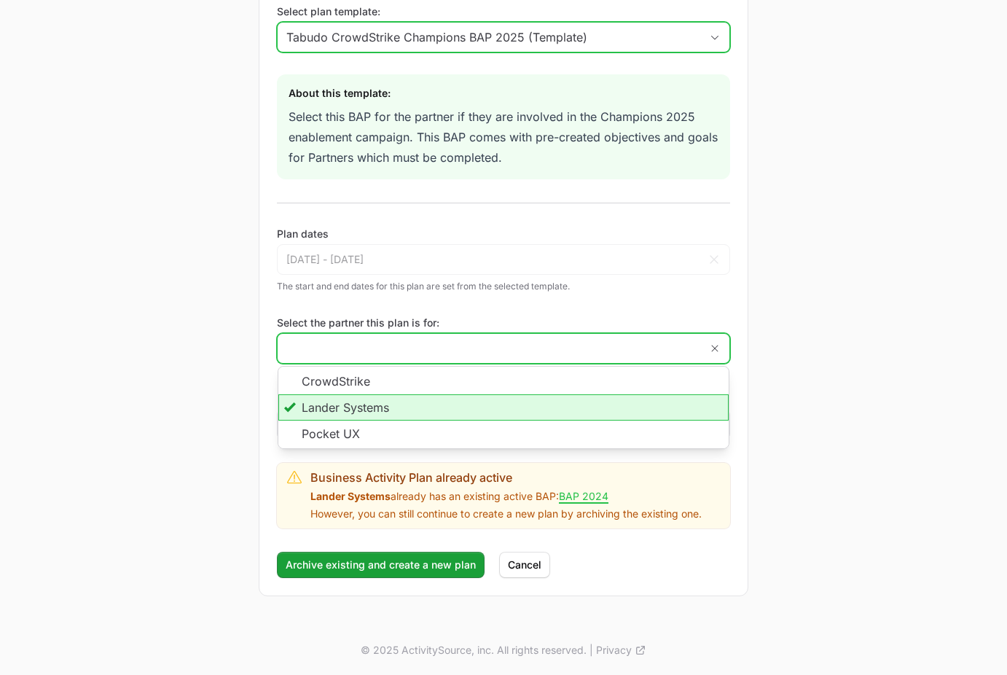
click at [511, 404] on li "Lander Systems" at bounding box center [503, 407] width 450 height 26
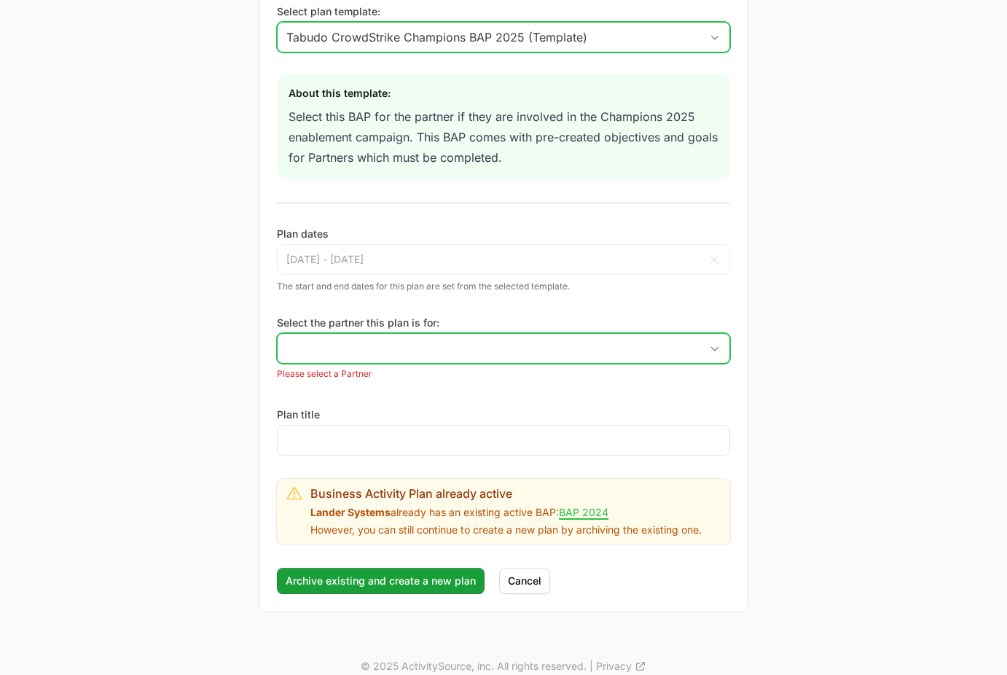
click at [553, 355] on input "Select the partner this plan is for:" at bounding box center [489, 348] width 422 height 29
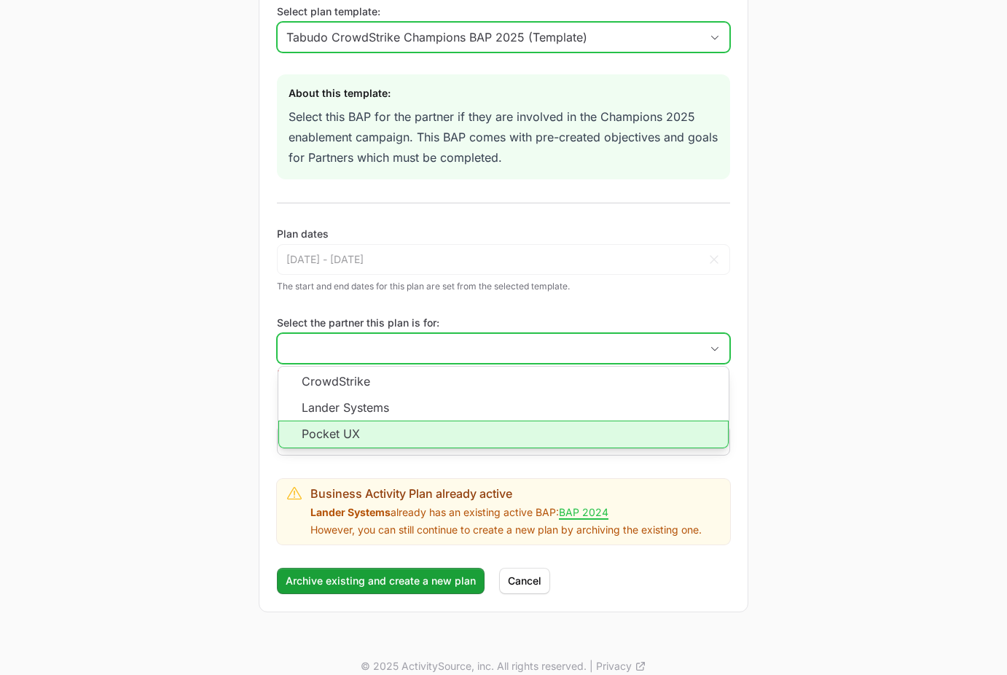
click at [500, 437] on li "Pocket UX" at bounding box center [503, 434] width 450 height 28
type input "Pocket UX"
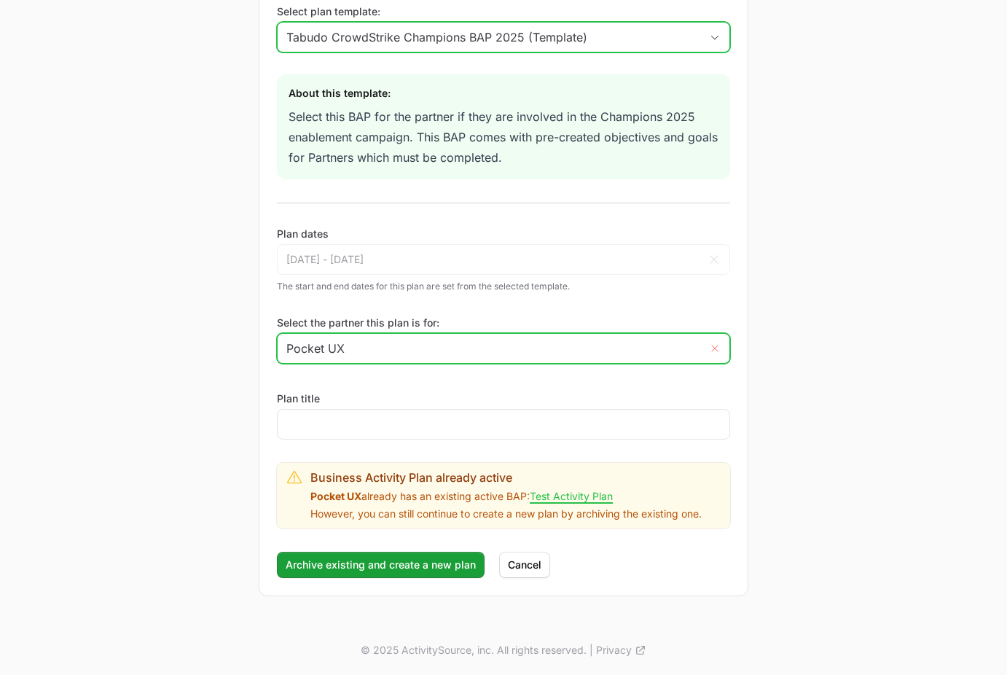
click at [720, 347] on button "Remove" at bounding box center [714, 348] width 29 height 29
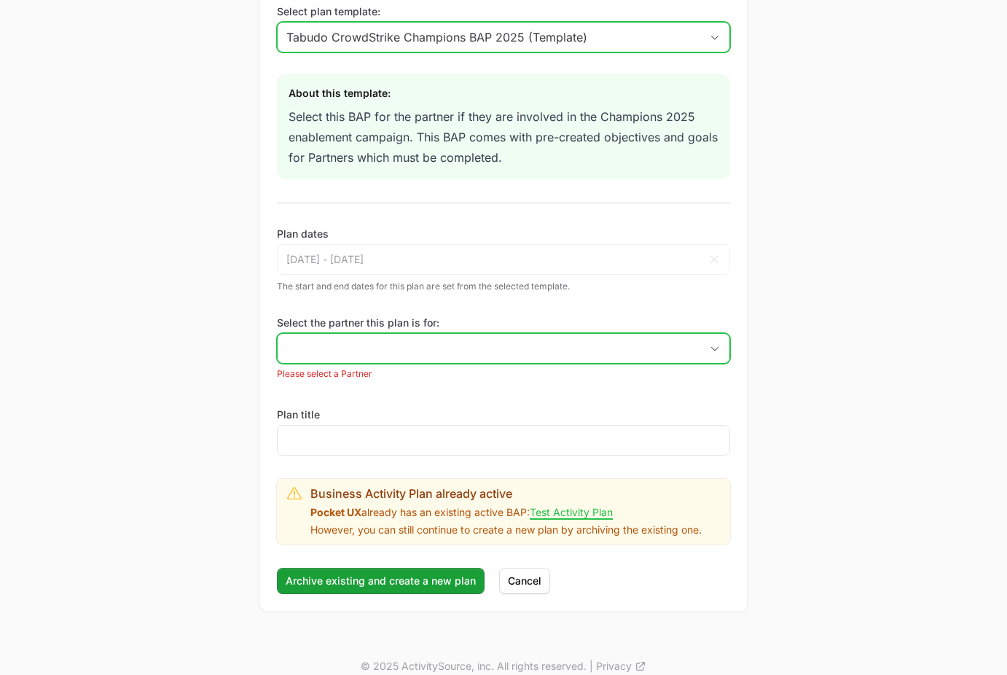
click at [696, 352] on input "Select the partner this plan is for:" at bounding box center [489, 348] width 422 height 29
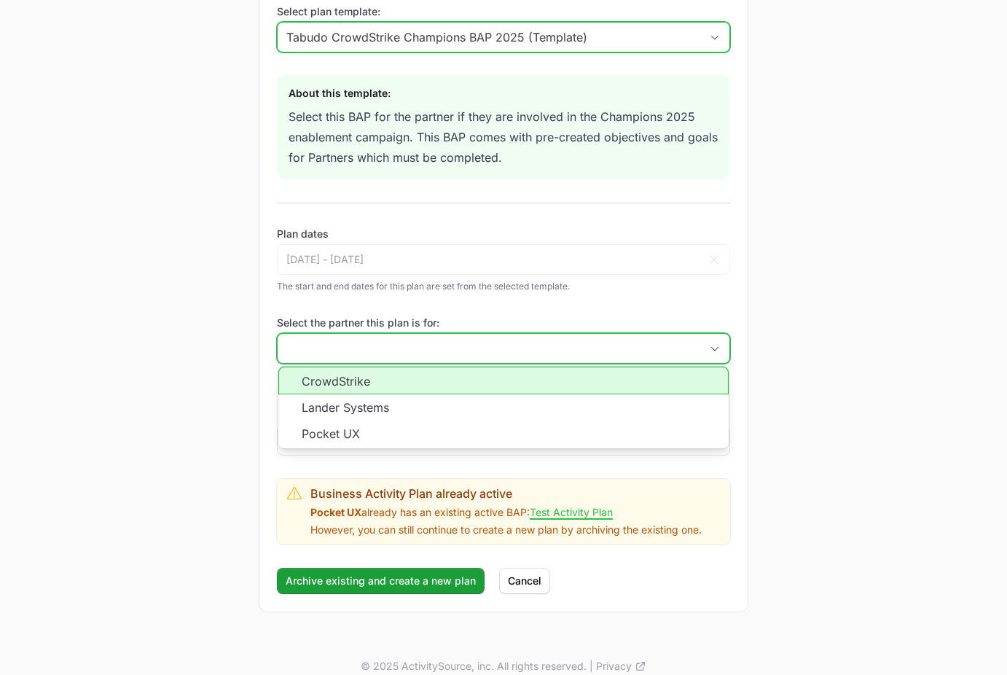
click at [455, 385] on li "CrowdStrike" at bounding box center [503, 380] width 450 height 28
type input "CrowdStrike"
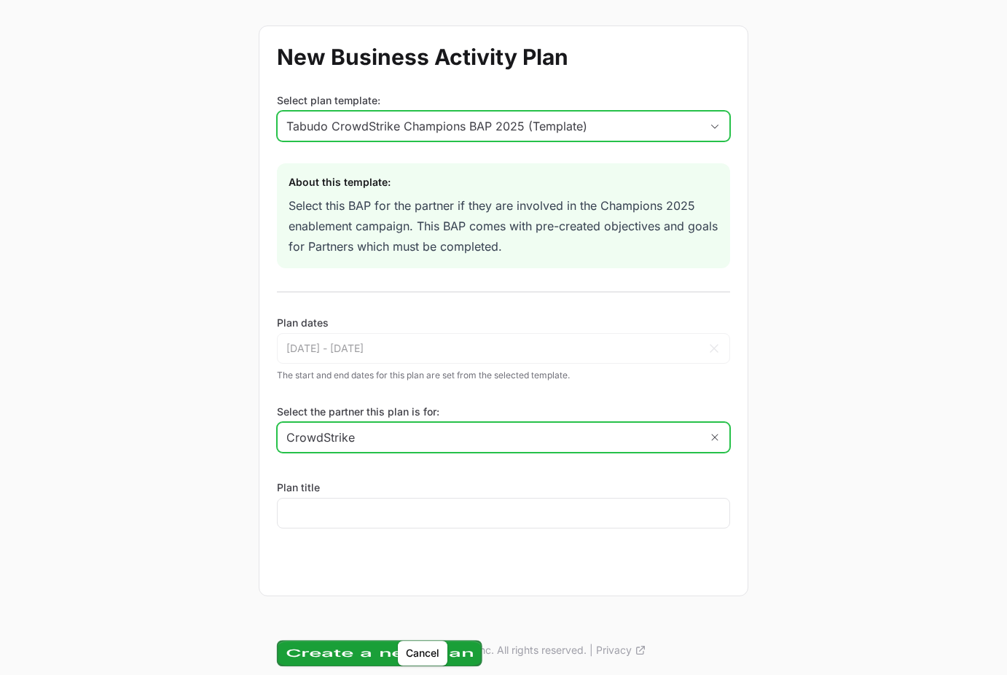
scroll to position [51, 0]
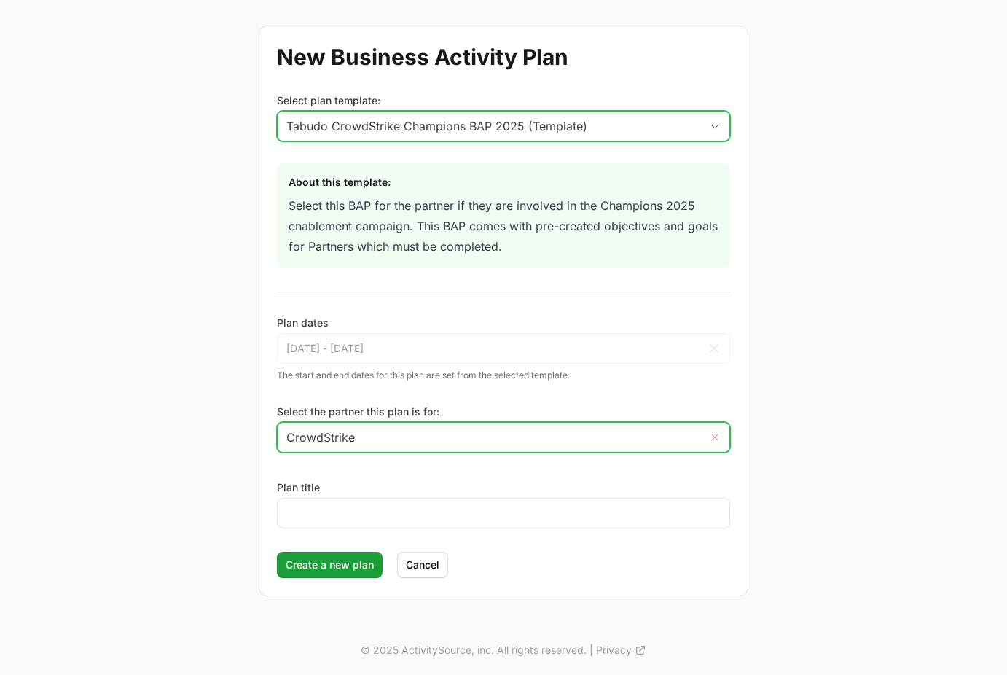
click at [716, 440] on icon "Remove" at bounding box center [714, 437] width 9 height 12
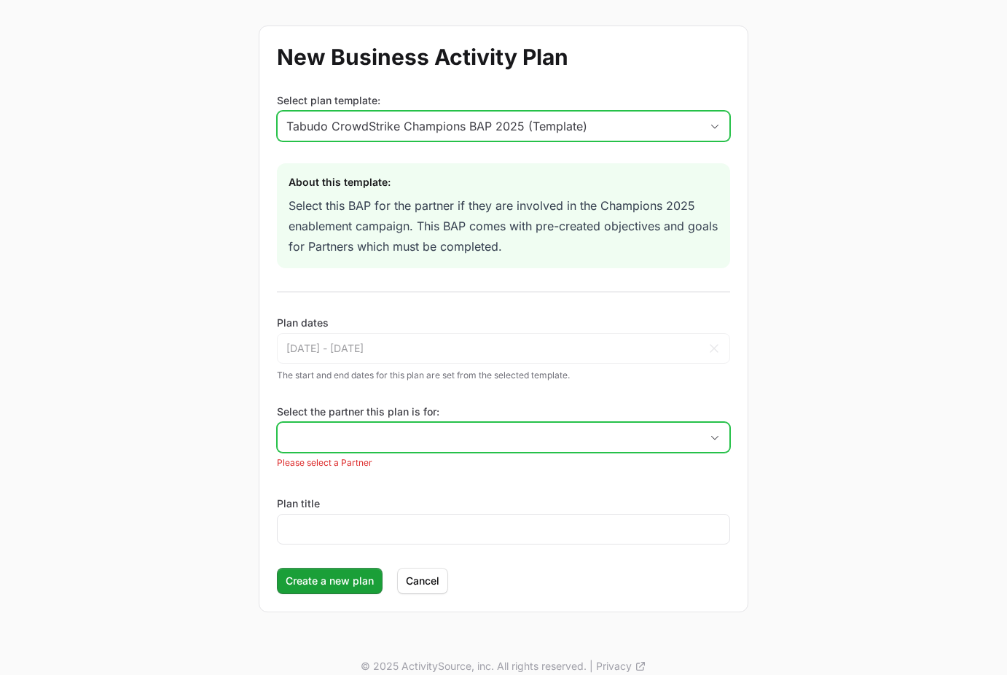
drag, startPoint x: 671, startPoint y: 439, endPoint x: 669, endPoint y: 447, distance: 8.1
click at [671, 439] on input "Select the partner this plan is for:" at bounding box center [489, 436] width 422 height 29
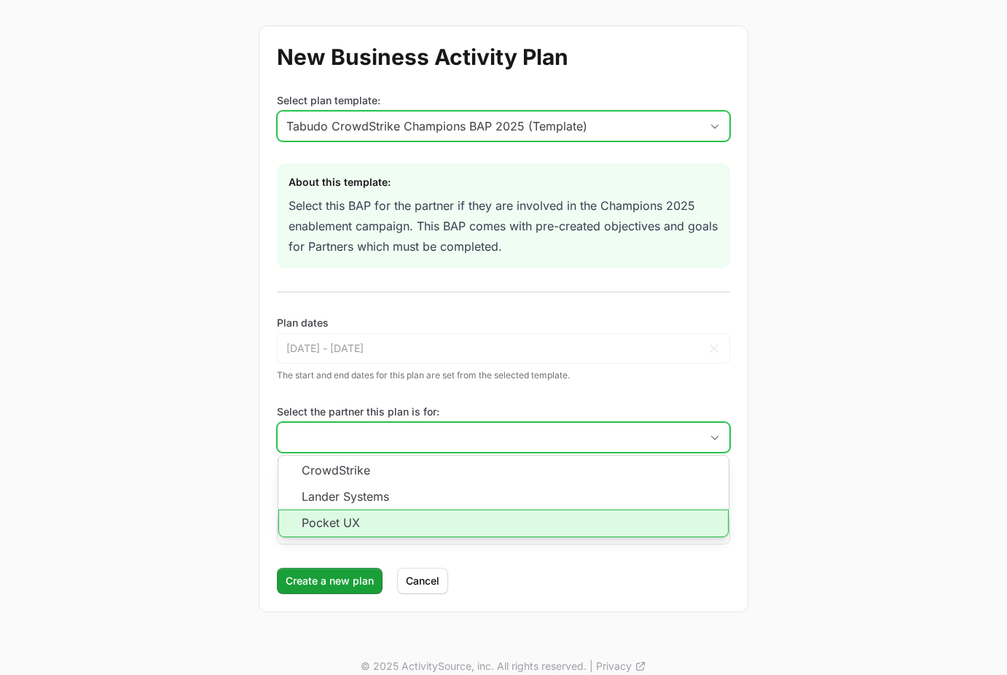
click at [606, 529] on li "Pocket UX" at bounding box center [503, 523] width 450 height 28
type input "Pocket UX"
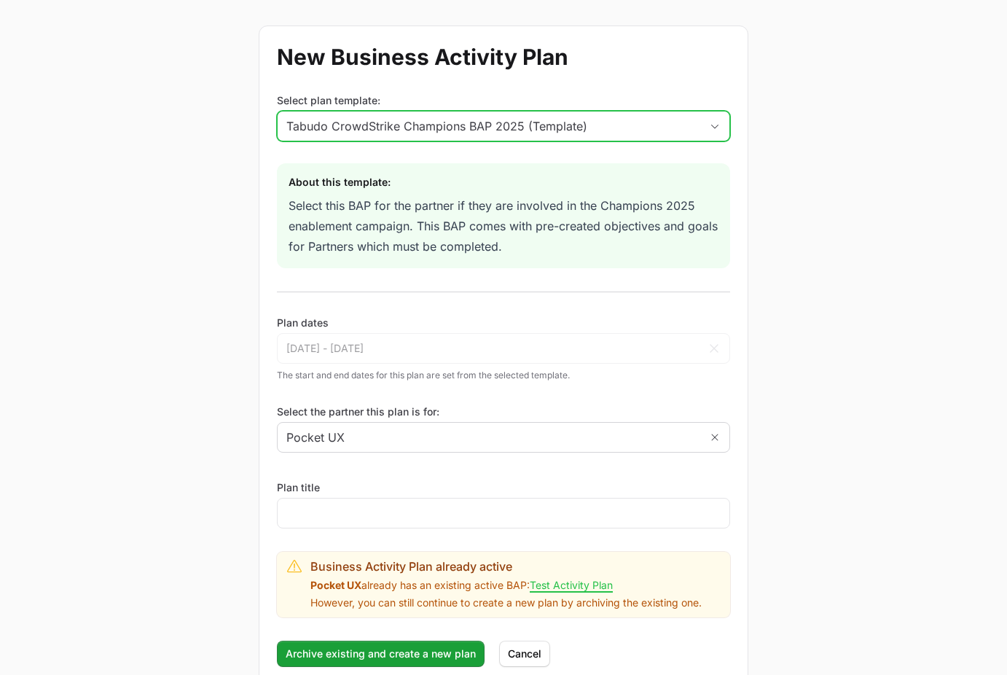
click at [663, 130] on div "Tabudo CrowdStrike Champions BAP 2025 (Template)" at bounding box center [493, 125] width 414 height 17
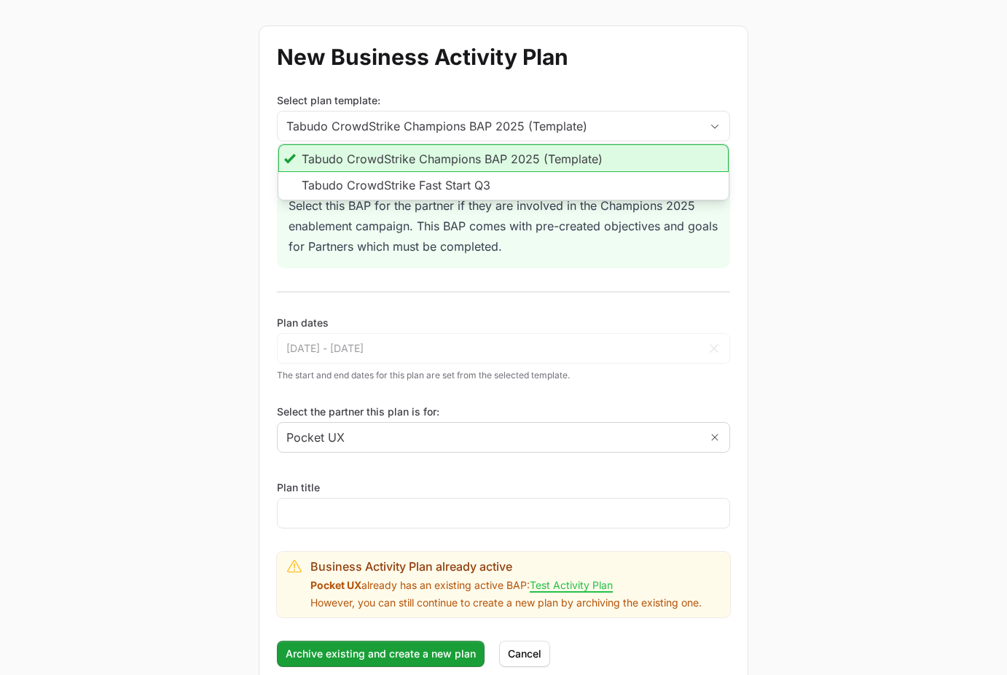
click at [468, 155] on li "Tabudo CrowdStrike Champions BAP 2025 (Template)" at bounding box center [503, 158] width 450 height 28
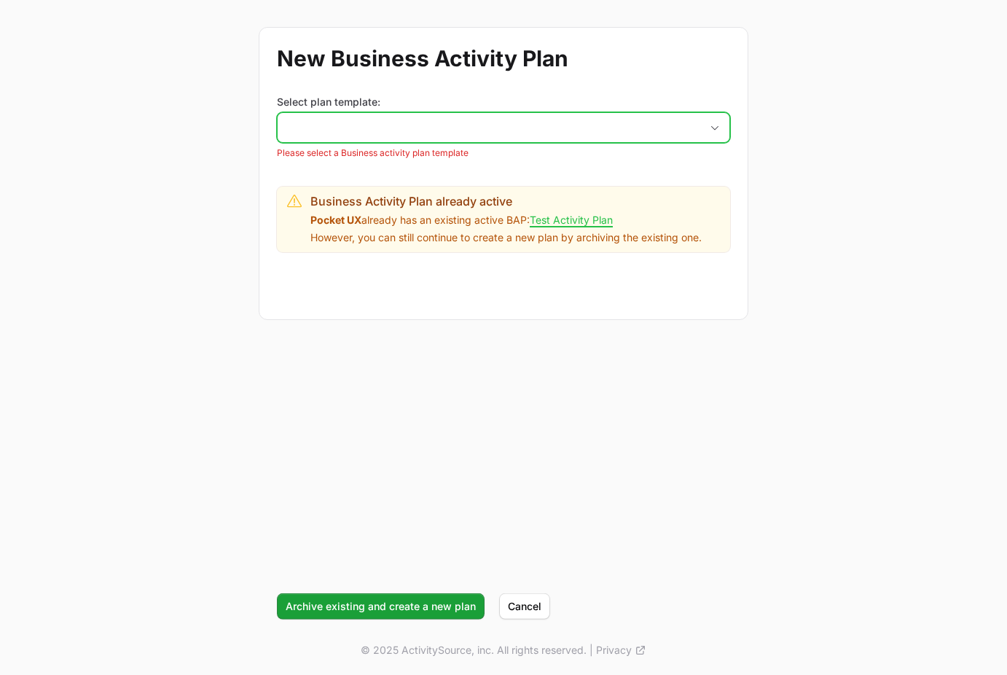
scroll to position [50, 0]
